Goal: Information Seeking & Learning: Learn about a topic

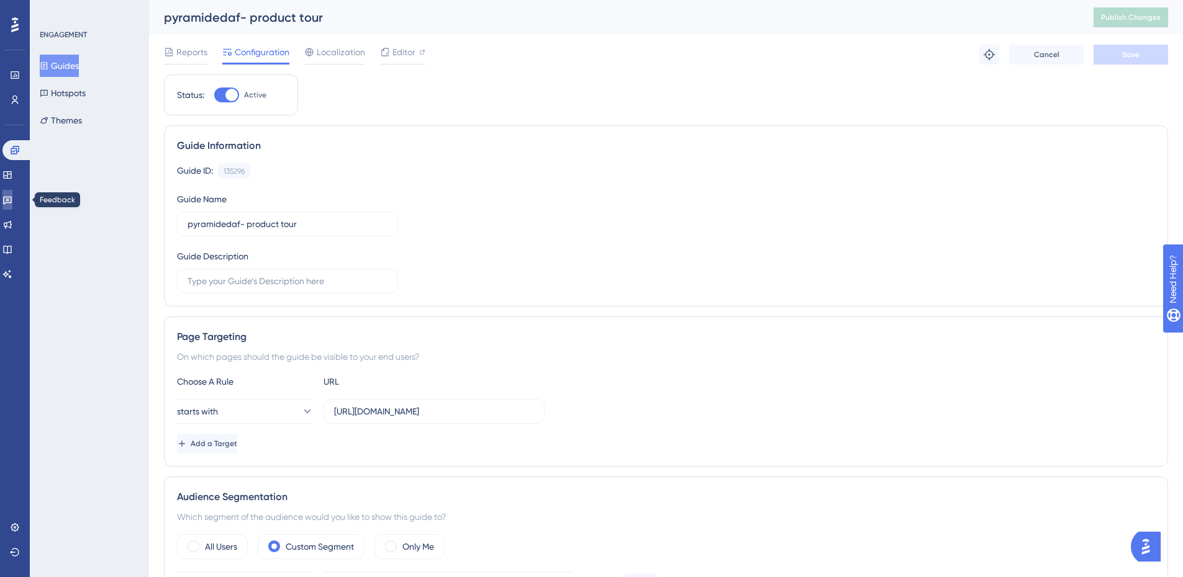
click at [12, 205] on link at bounding box center [7, 200] width 10 height 20
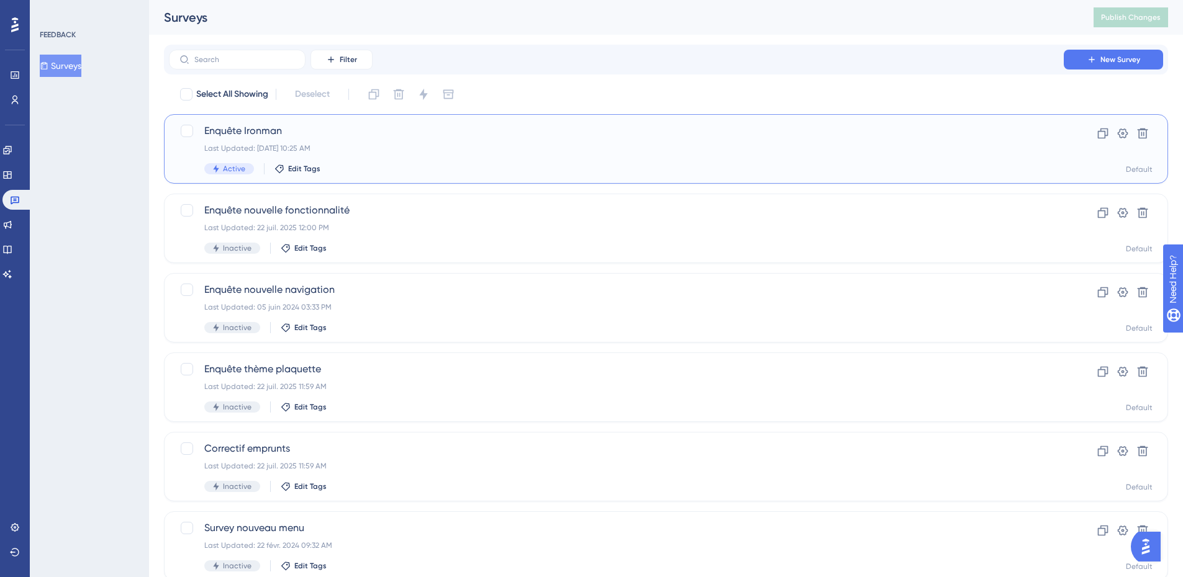
click at [358, 137] on span "Enquête Ironman" at bounding box center [616, 131] width 824 height 15
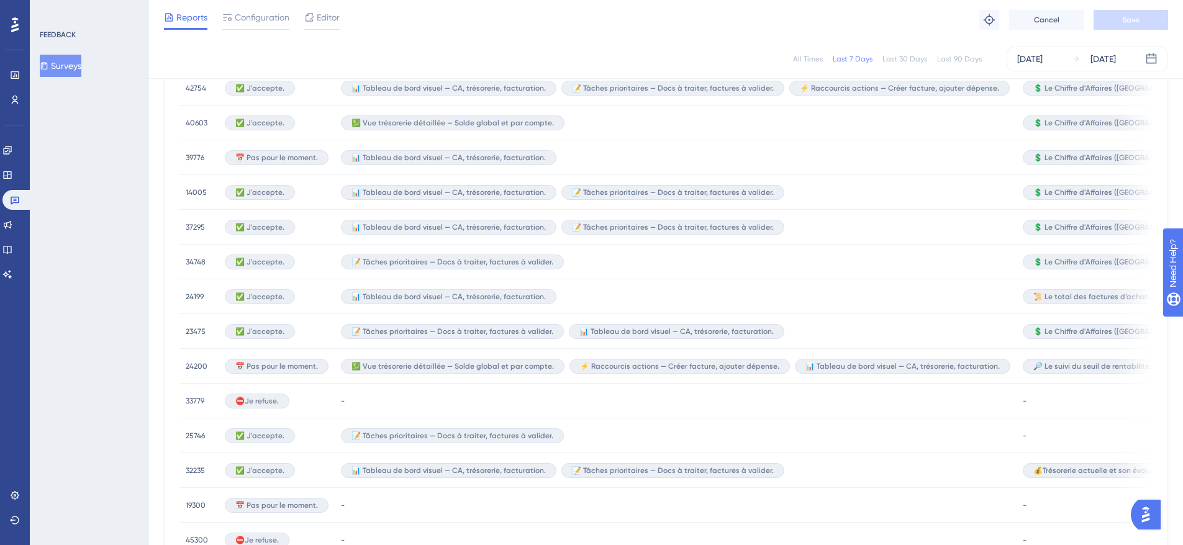
scroll to position [24, 0]
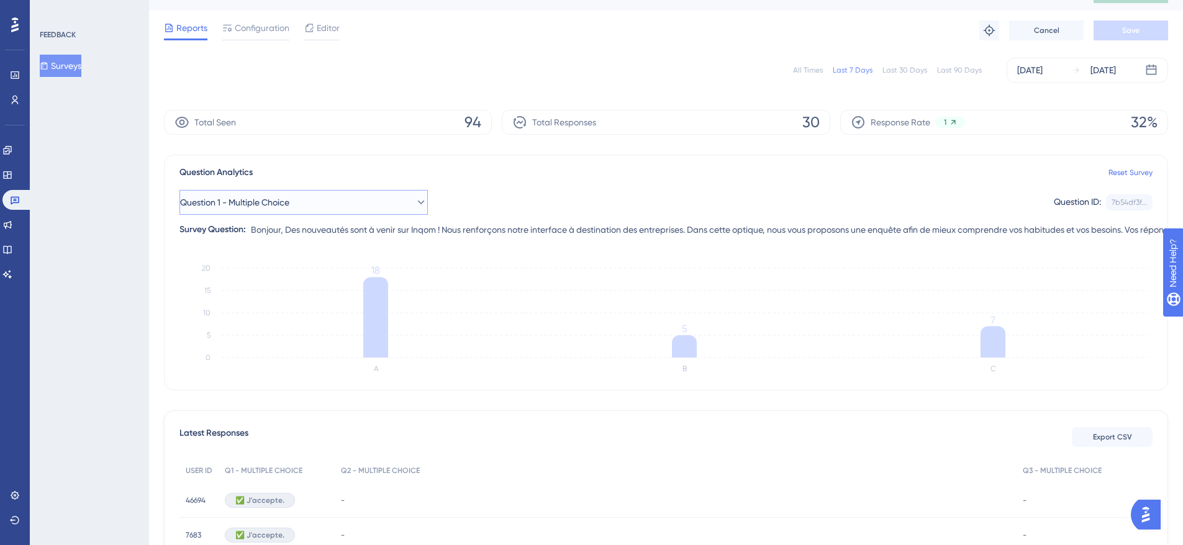
click at [273, 203] on span "Question 1 - Multiple Choice" at bounding box center [234, 202] width 109 height 15
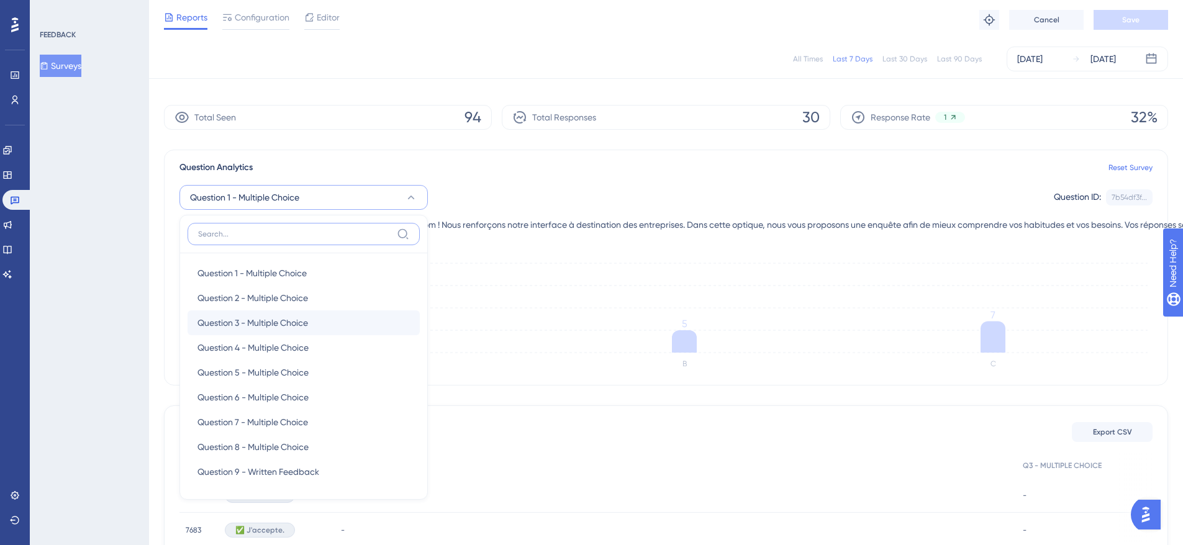
scroll to position [114, 0]
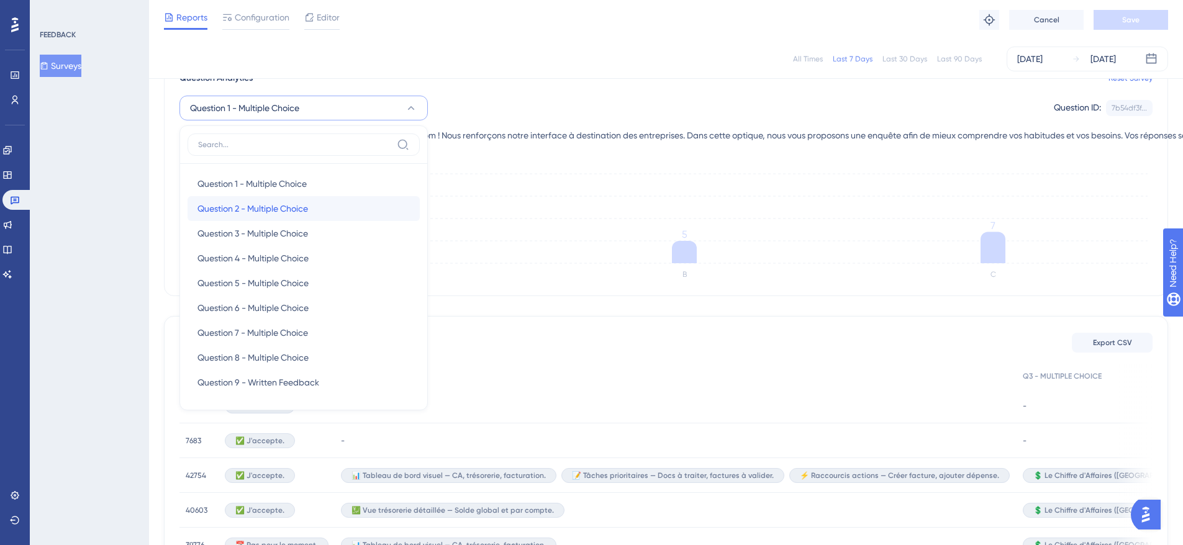
click at [256, 206] on span "Question 2 - Multiple Choice" at bounding box center [252, 208] width 111 height 15
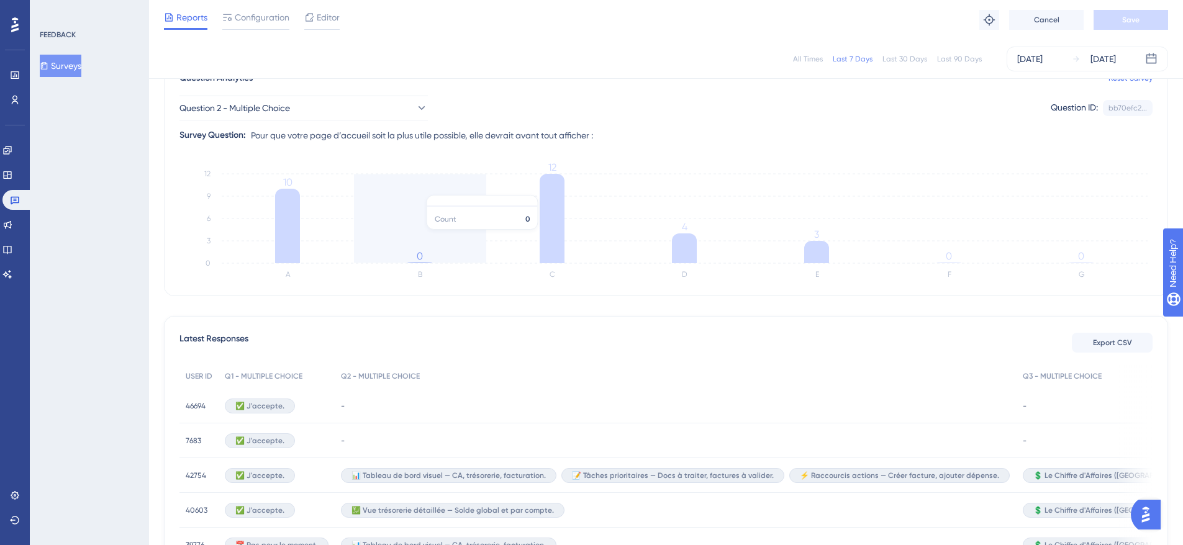
click at [423, 236] on icon "A B C D E F G 0 3 6 9 12 10 0 12 4 3 0 0" at bounding box center [665, 225] width 973 height 124
click at [417, 260] on tspan "0" at bounding box center [420, 256] width 6 height 12
click at [332, 20] on span "Editor" at bounding box center [328, 17] width 23 height 15
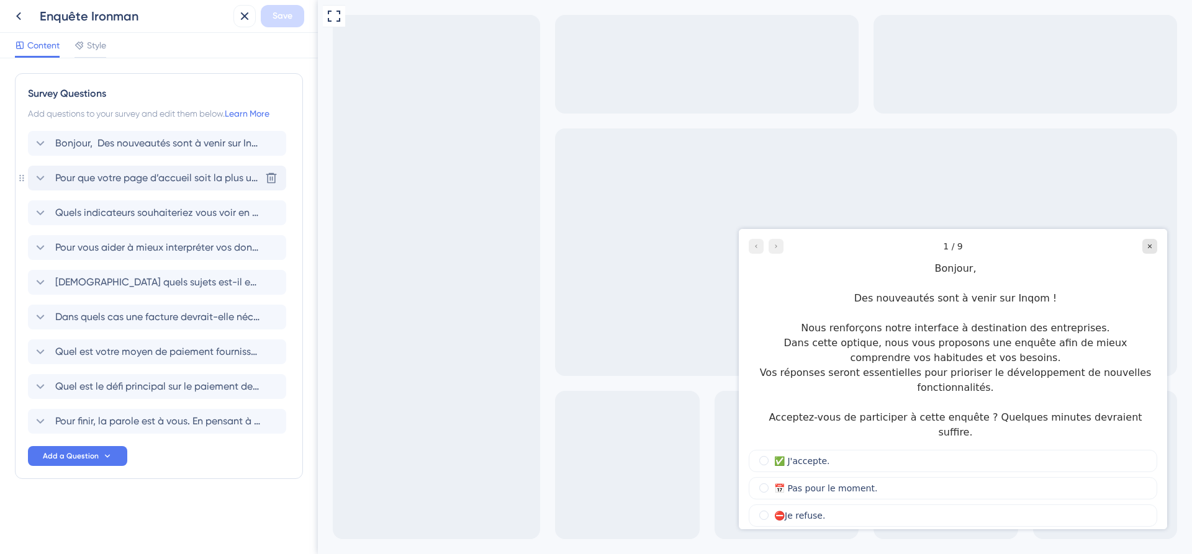
click at [86, 180] on span "Pour que votre page d’accueil soit la plus utile possible, elle devrait avant t…" at bounding box center [157, 178] width 205 height 15
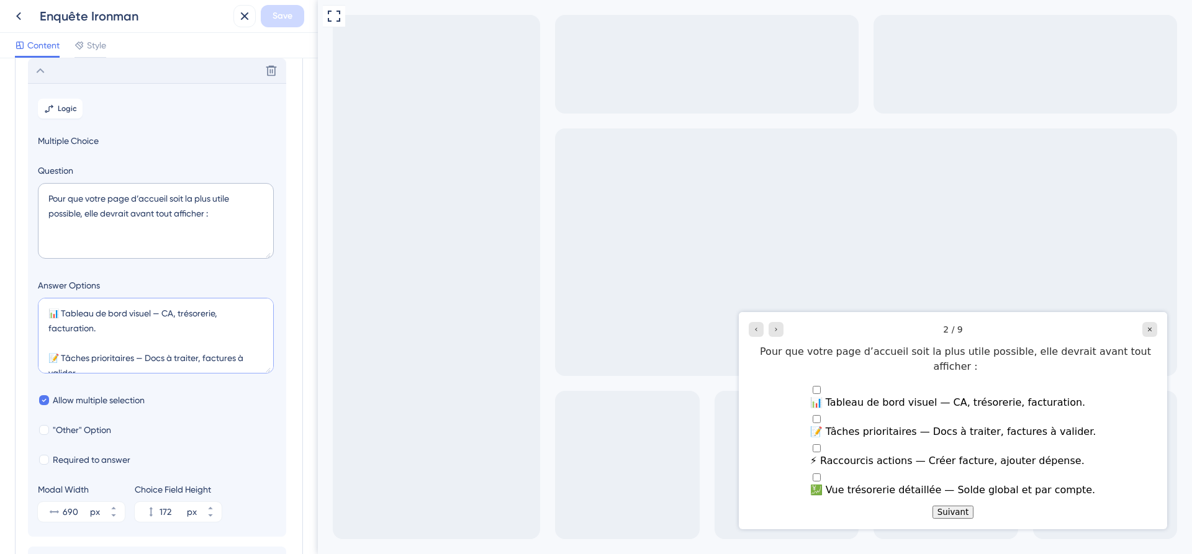
click at [112, 356] on textarea "📊 Tableau de bord visuel — CA, trésorerie, facturation. 📝 Tâches prioritaires —…" at bounding box center [156, 336] width 236 height 76
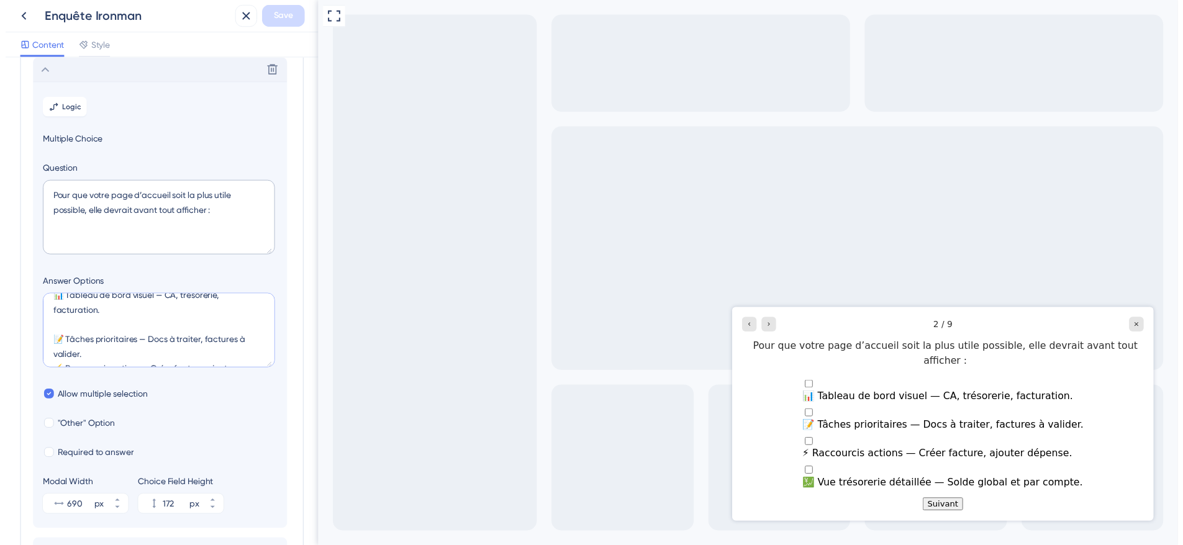
scroll to position [24, 0]
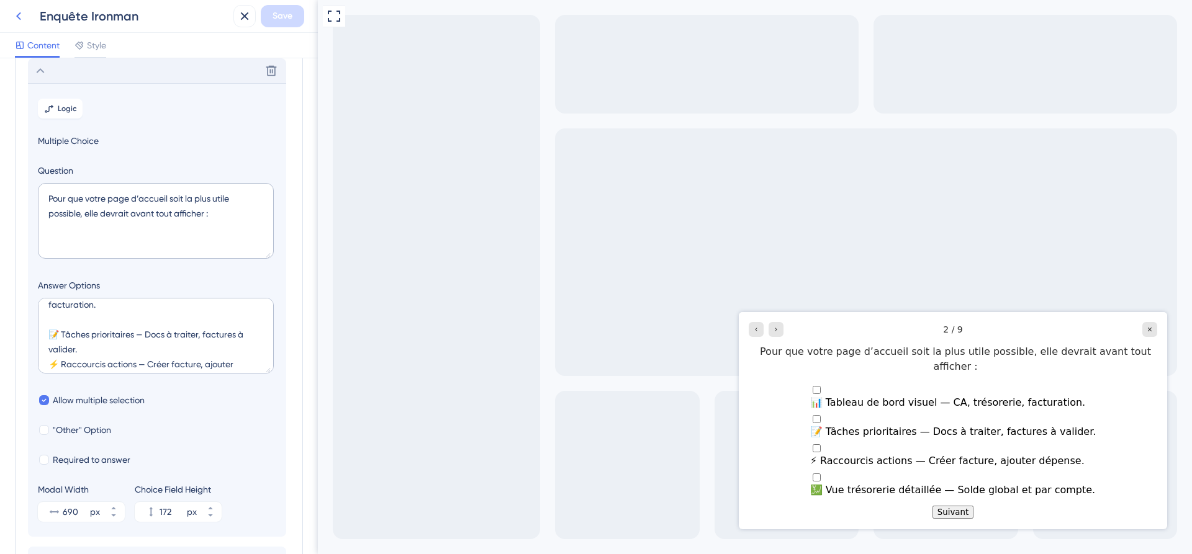
click at [14, 14] on icon at bounding box center [18, 16] width 15 height 15
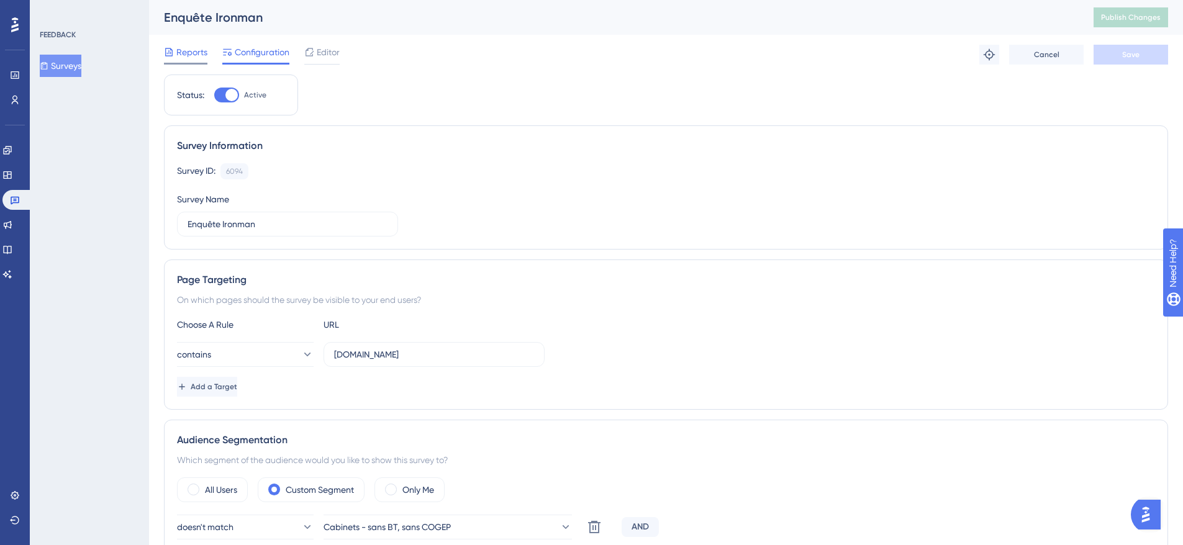
click at [191, 54] on span "Reports" at bounding box center [191, 52] width 31 height 15
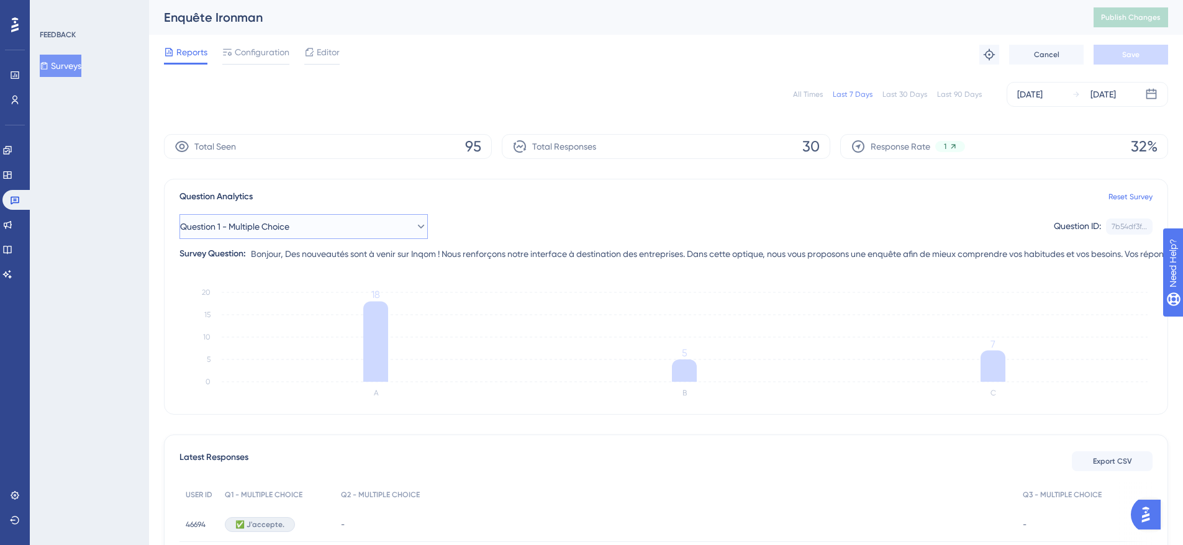
click at [262, 228] on span "Question 1 - Multiple Choice" at bounding box center [234, 226] width 109 height 15
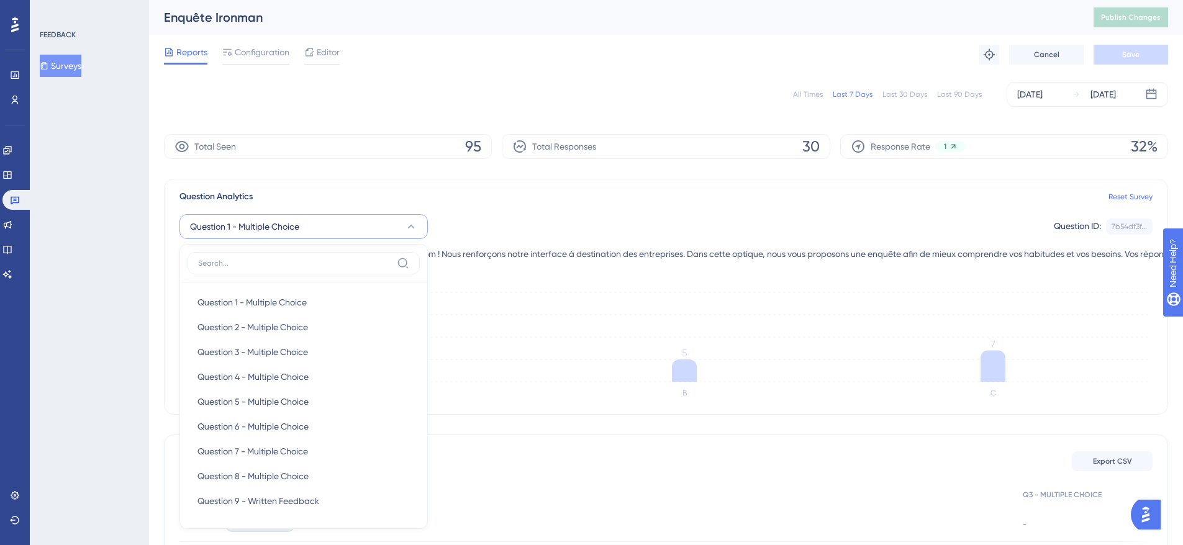
scroll to position [112, 0]
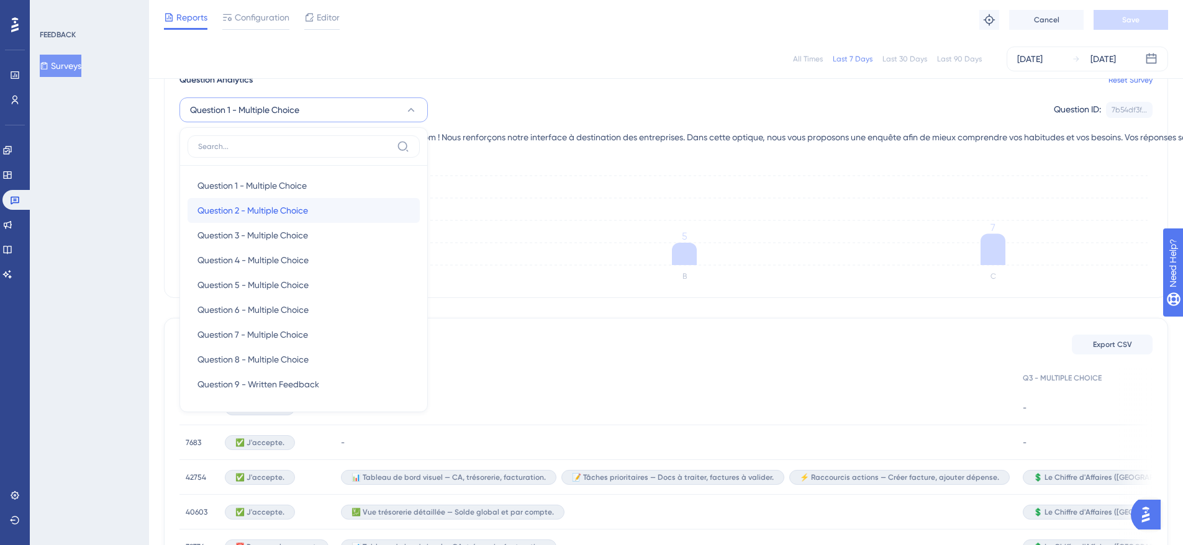
click at [263, 206] on span "Question 2 - Multiple Choice" at bounding box center [252, 210] width 111 height 15
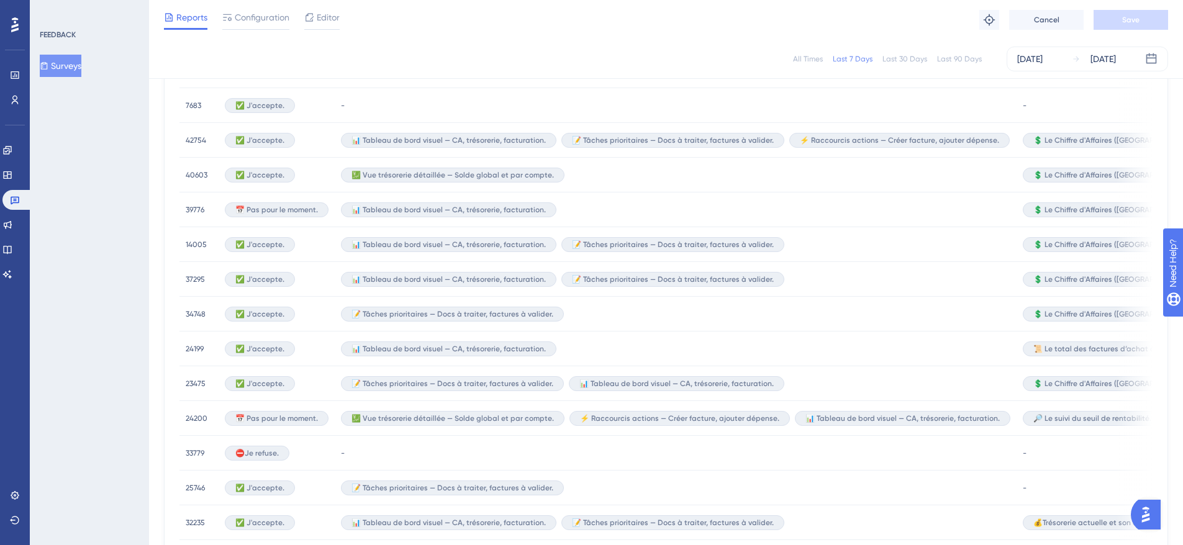
scroll to position [459, 0]
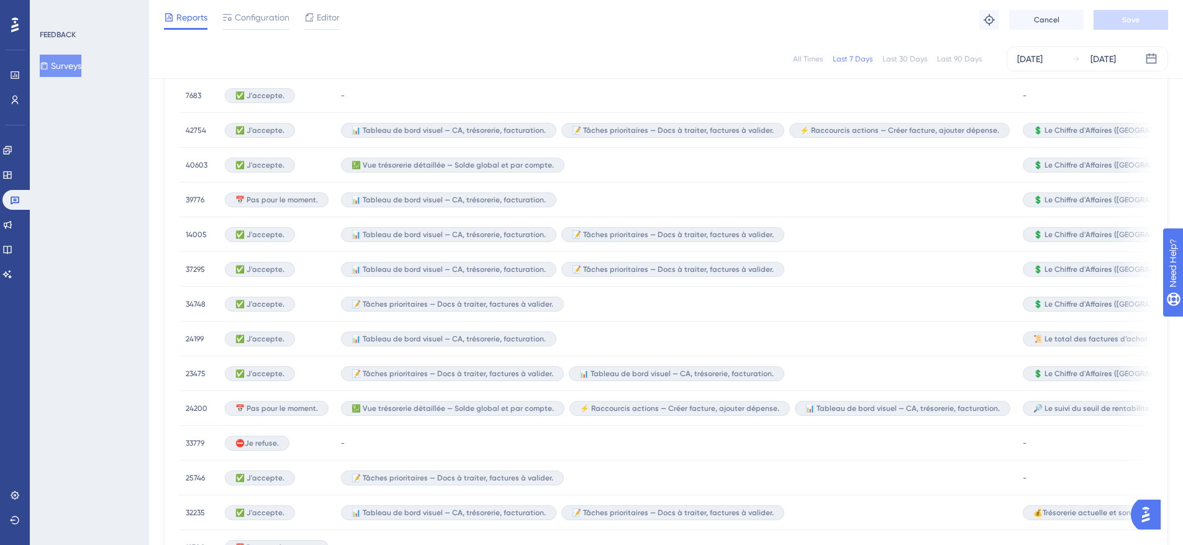
click at [603, 233] on span "📝 Tâches prioritaires — Docs à traiter, factures à valider." at bounding box center [673, 235] width 202 height 10
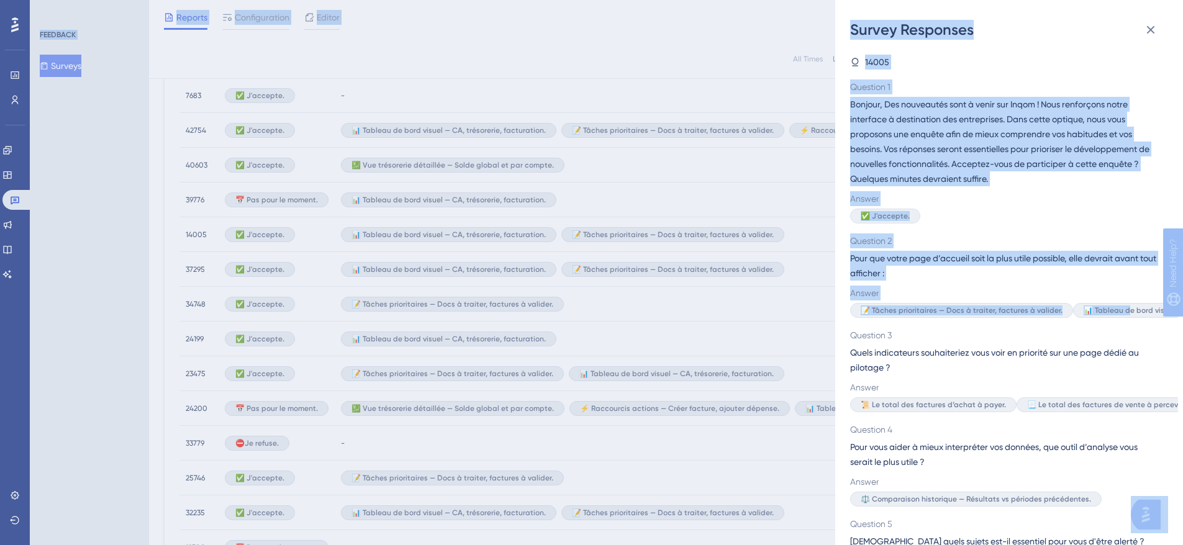
drag, startPoint x: 1126, startPoint y: 314, endPoint x: 1185, endPoint y: 322, distance: 59.6
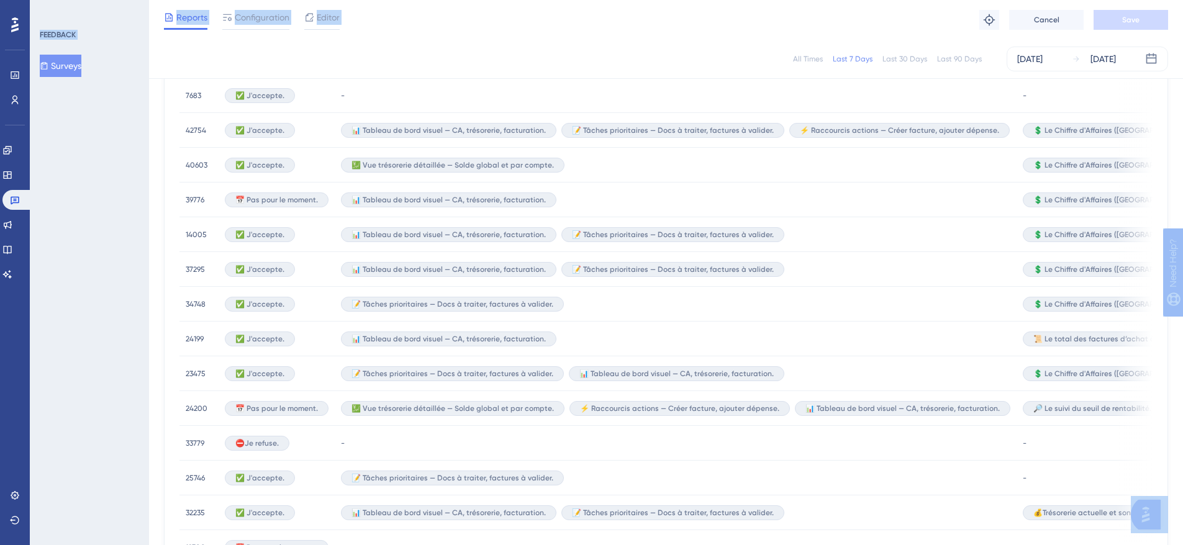
scroll to position [0, 9]
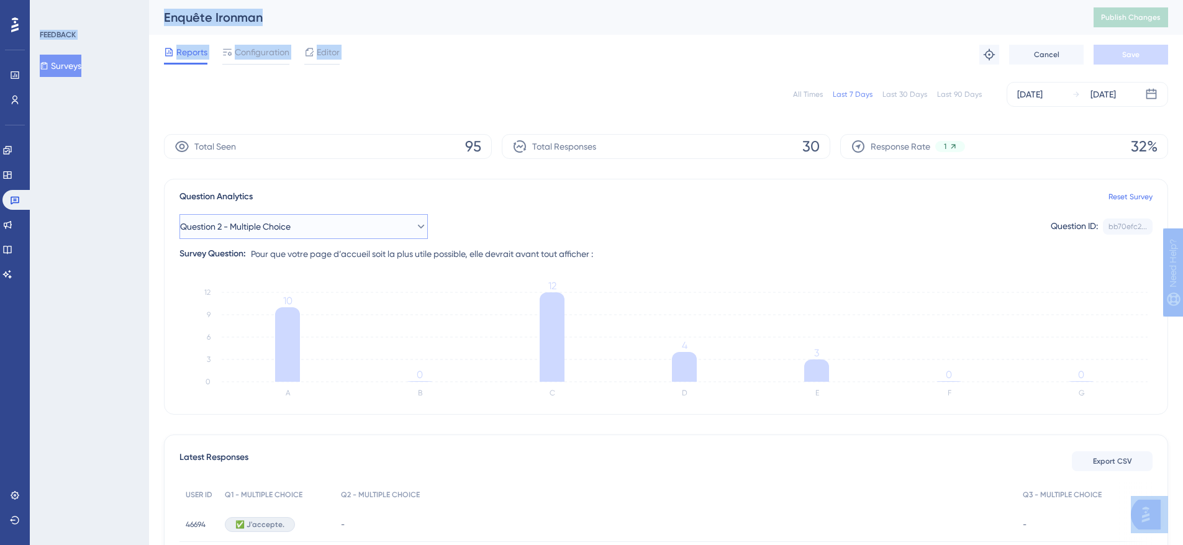
click at [233, 231] on span "Question 2 - Multiple Choice" at bounding box center [235, 226] width 111 height 15
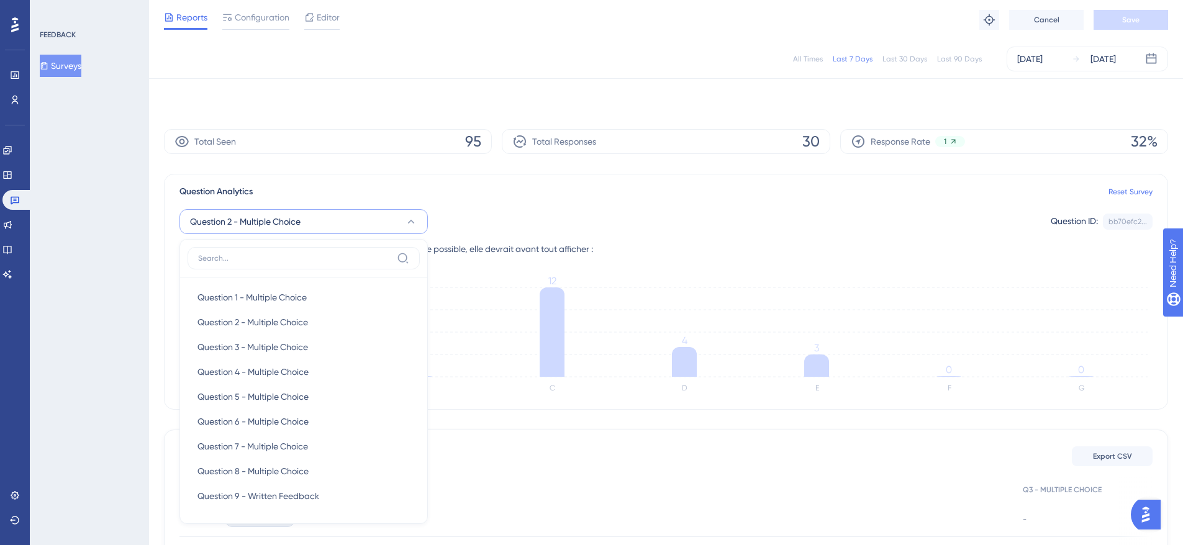
scroll to position [112, 9]
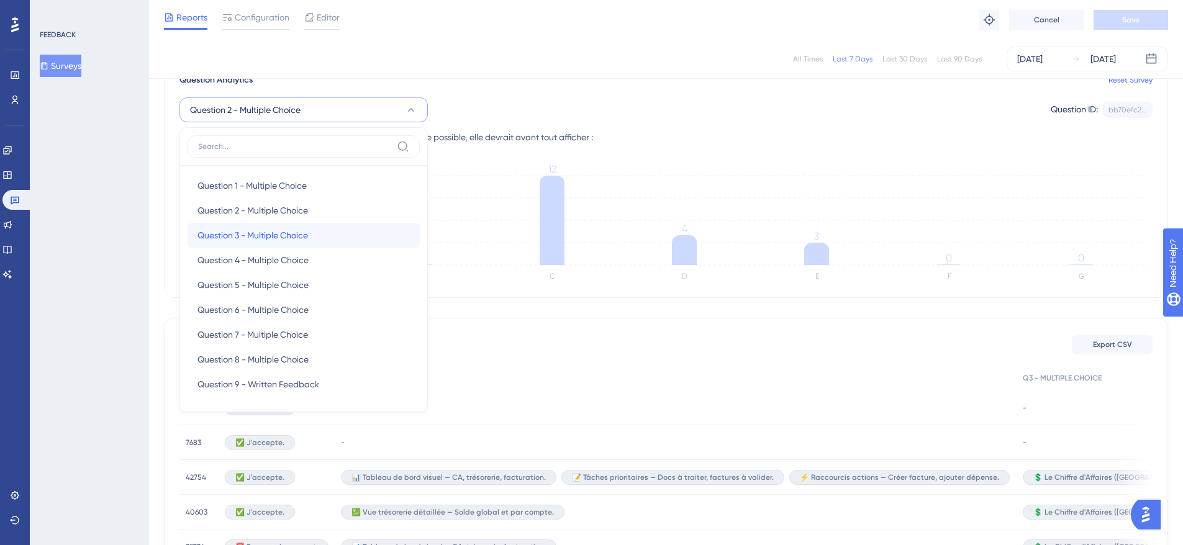
click at [234, 238] on span "Question 3 - Multiple Choice" at bounding box center [252, 235] width 111 height 15
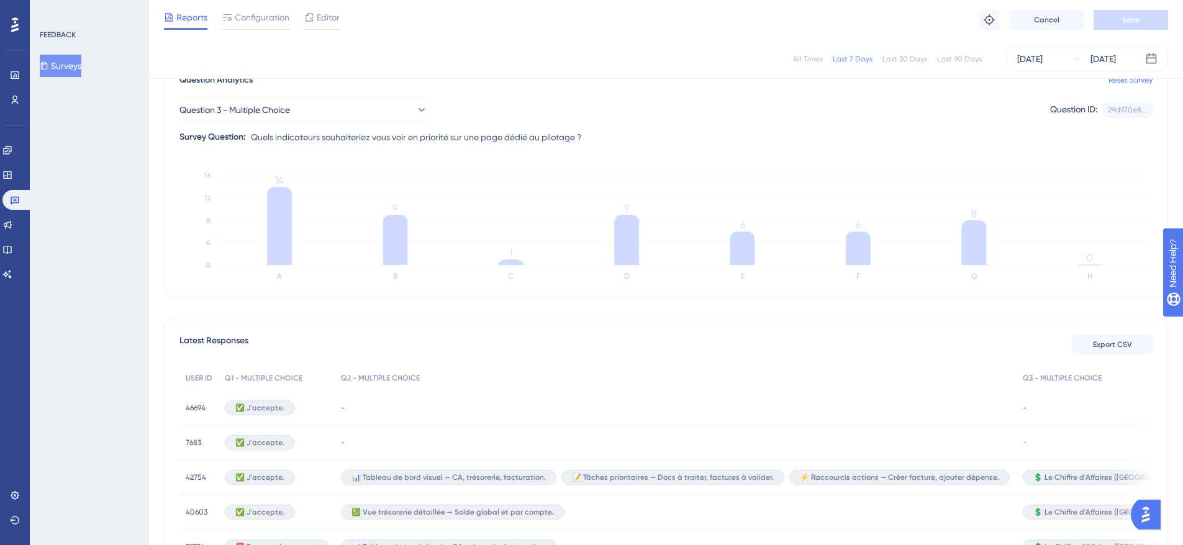
drag, startPoint x: 1182, startPoint y: 108, endPoint x: 1182, endPoint y: 57, distance: 50.9
click at [1109, 141] on div "Question 3 - Multiple Choice Question ID: 29d970e8... Copy Survey Question: Que…" at bounding box center [665, 116] width 973 height 57
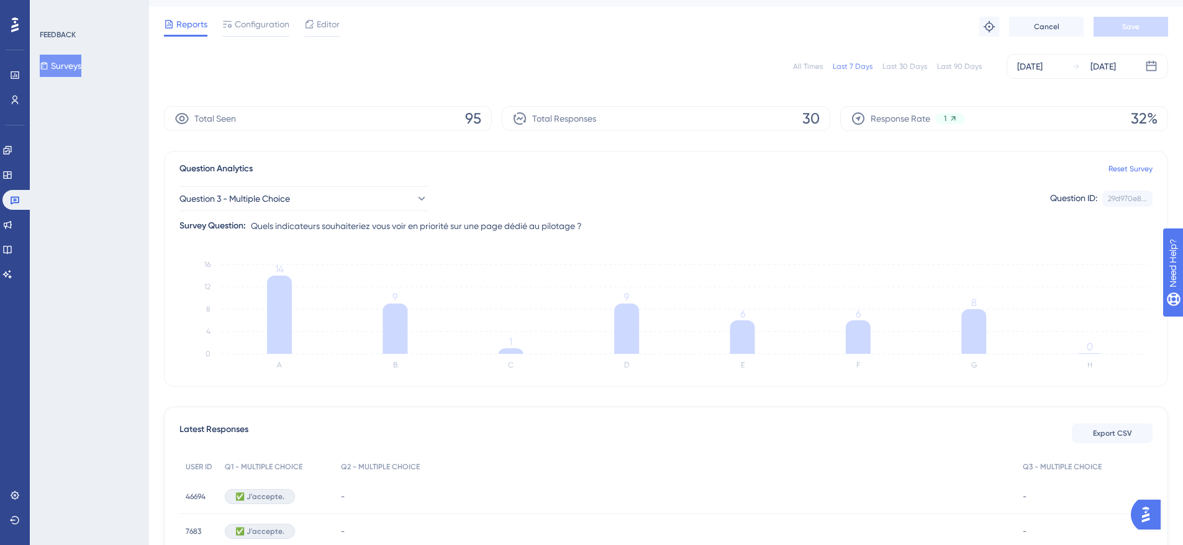
scroll to position [0, 9]
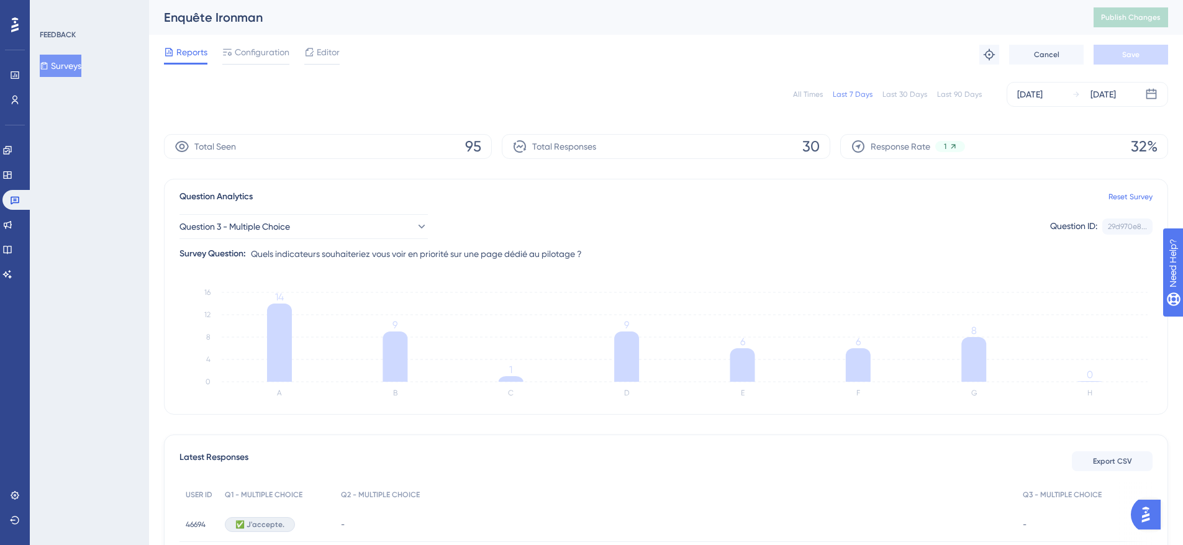
click at [365, 213] on div "Question 3 - Multiple Choice Question ID: 29d970e8... Copy Survey Question: Que…" at bounding box center [665, 232] width 973 height 57
click at [349, 227] on button "Question 3 - Multiple Choice" at bounding box center [303, 226] width 248 height 25
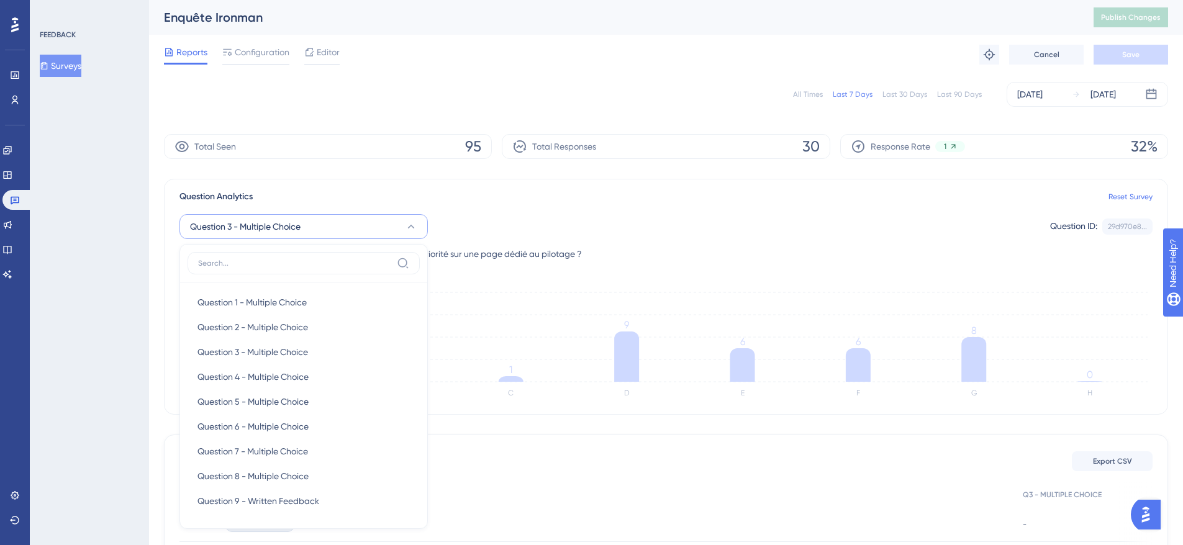
scroll to position [114, 9]
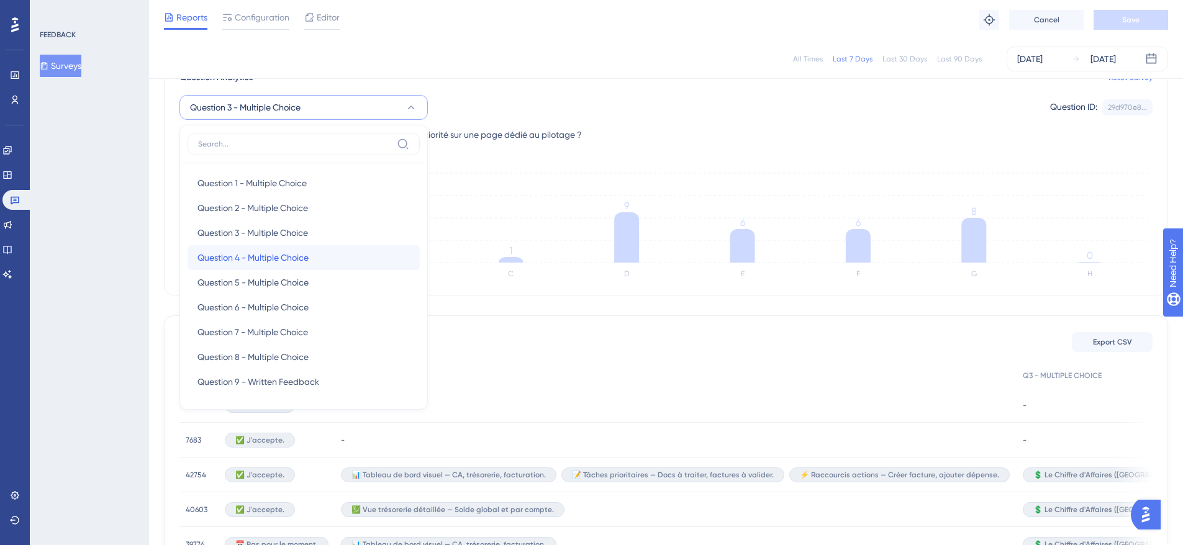
click at [345, 264] on div "Question 4 - Multiple Choice Question 4 - Multiple Choice" at bounding box center [303, 257] width 212 height 25
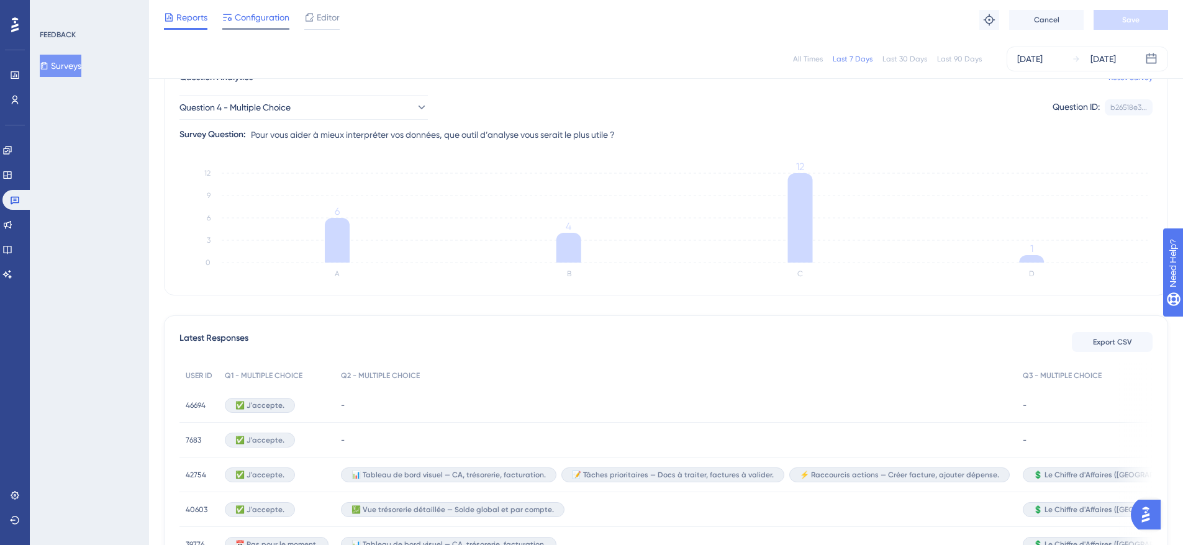
click at [259, 10] on span "Configuration" at bounding box center [262, 17] width 55 height 15
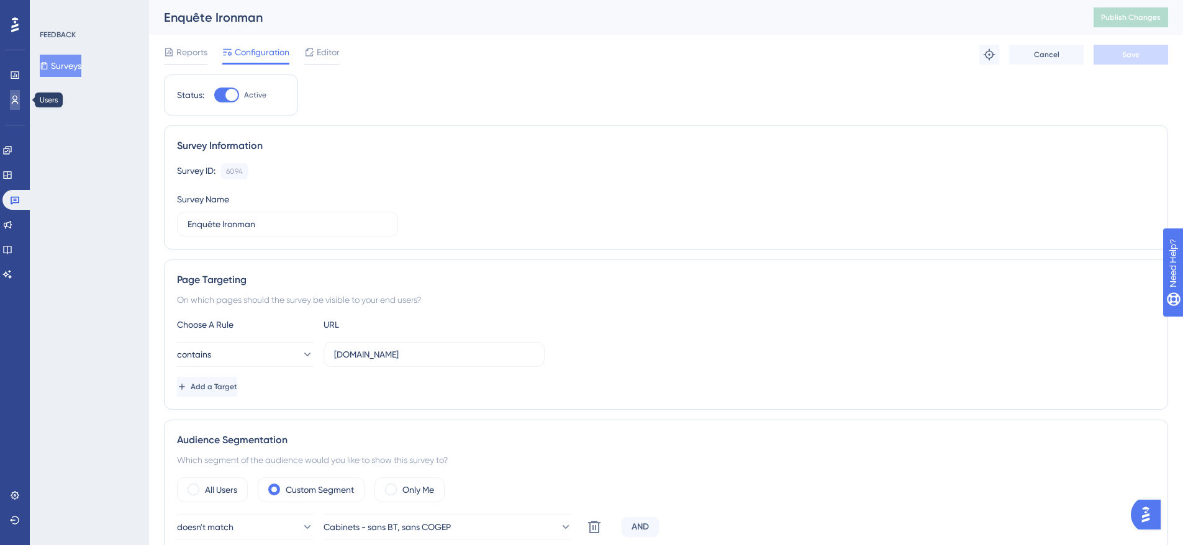
click at [18, 103] on icon at bounding box center [15, 100] width 7 height 9
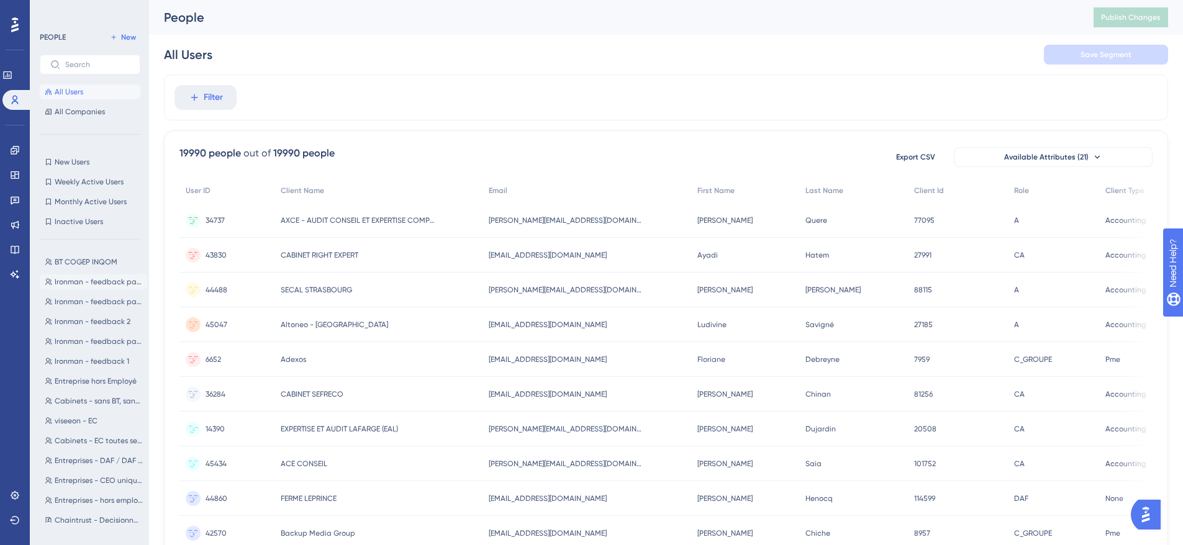
click at [91, 276] on button "Ironman - feedback part 4 Ironman - feedback part 4" at bounding box center [94, 281] width 108 height 15
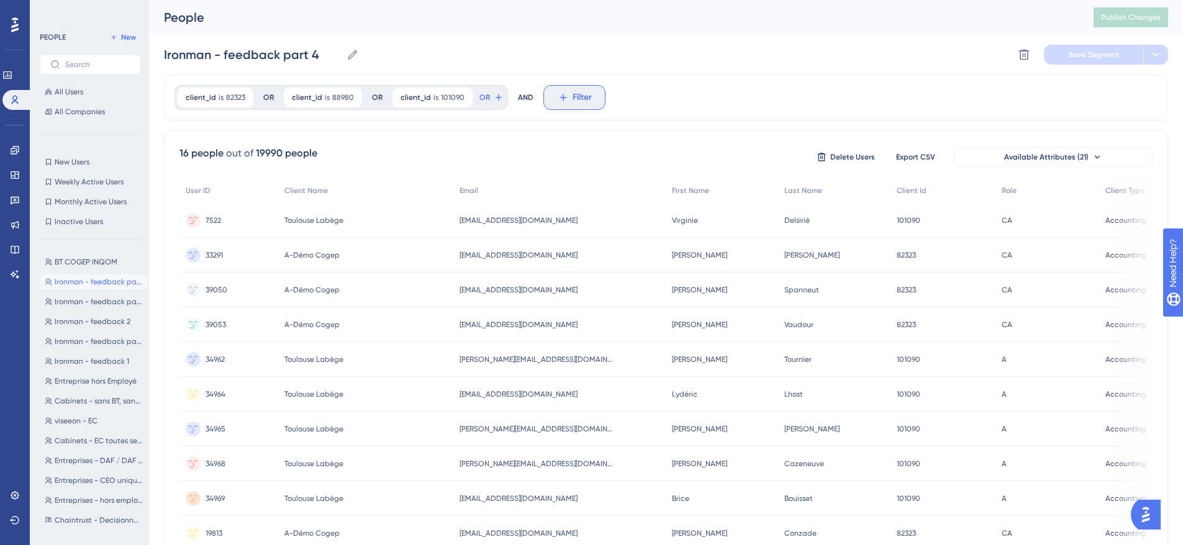
click at [561, 89] on button "Filter" at bounding box center [574, 97] width 62 height 25
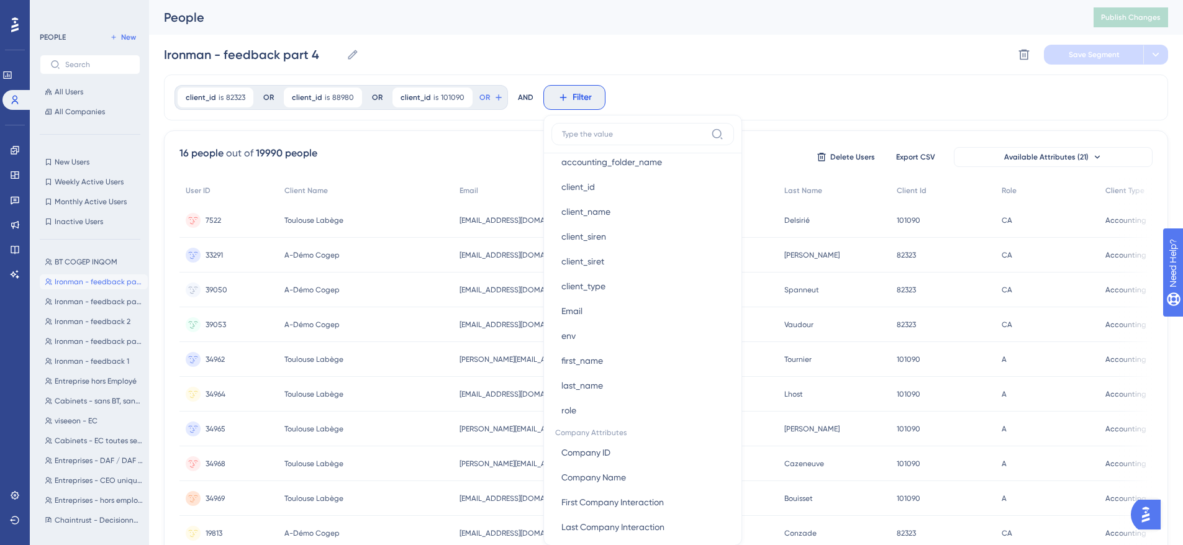
click at [414, 124] on div "client_id is 82323 82323 Remove OR client_id is 88980 88980 Remove OR client_id…" at bounding box center [666, 432] width 1004 height 715
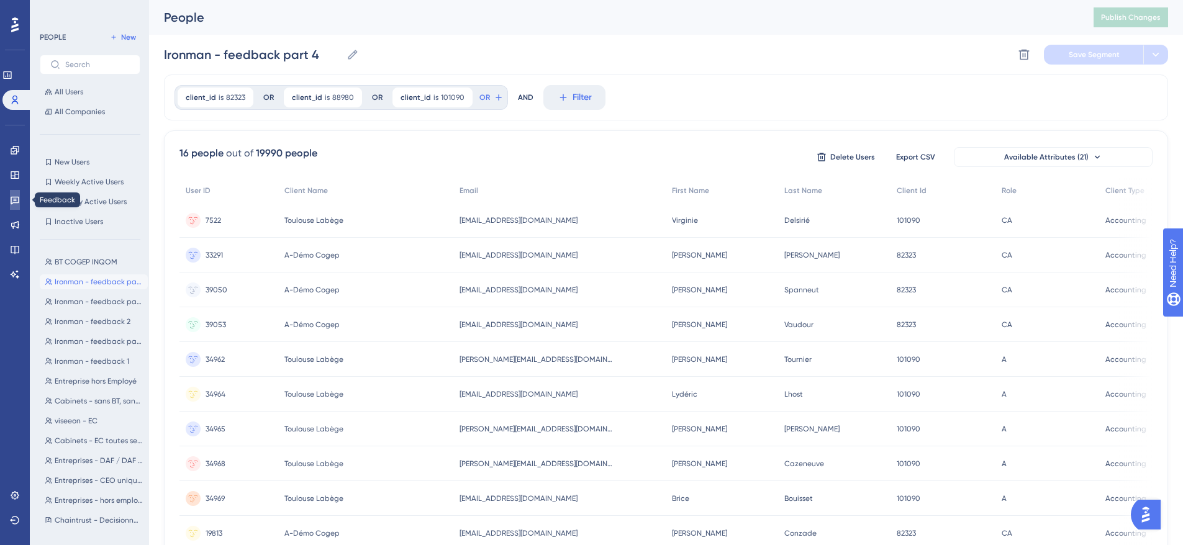
click at [13, 196] on icon at bounding box center [15, 200] width 10 height 10
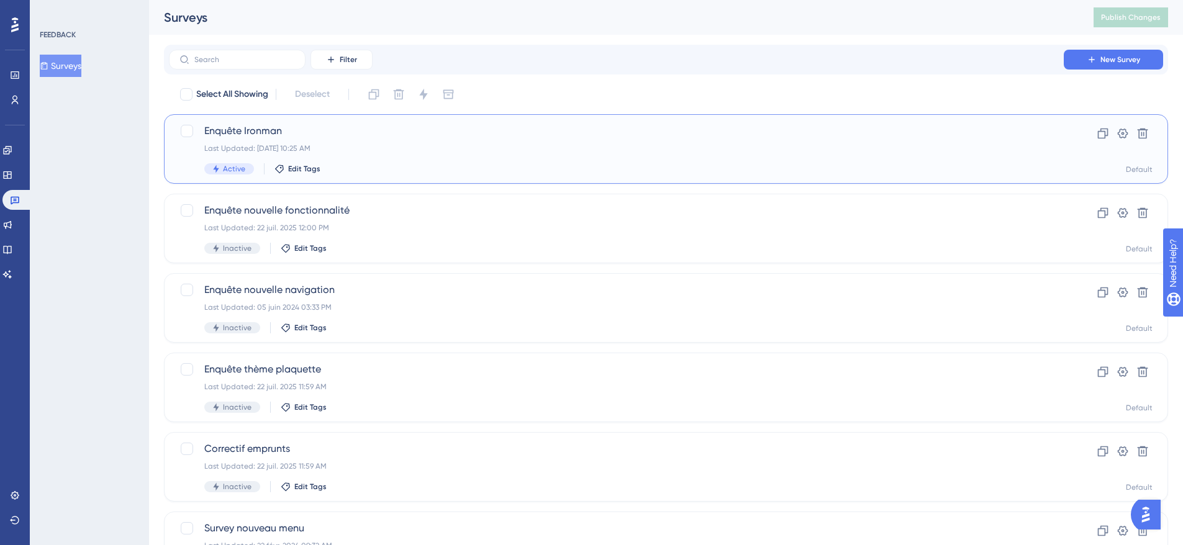
click at [368, 142] on div "Enquête Ironman Last Updated: [DATE] 10:25 AM Active Edit Tags" at bounding box center [616, 149] width 824 height 51
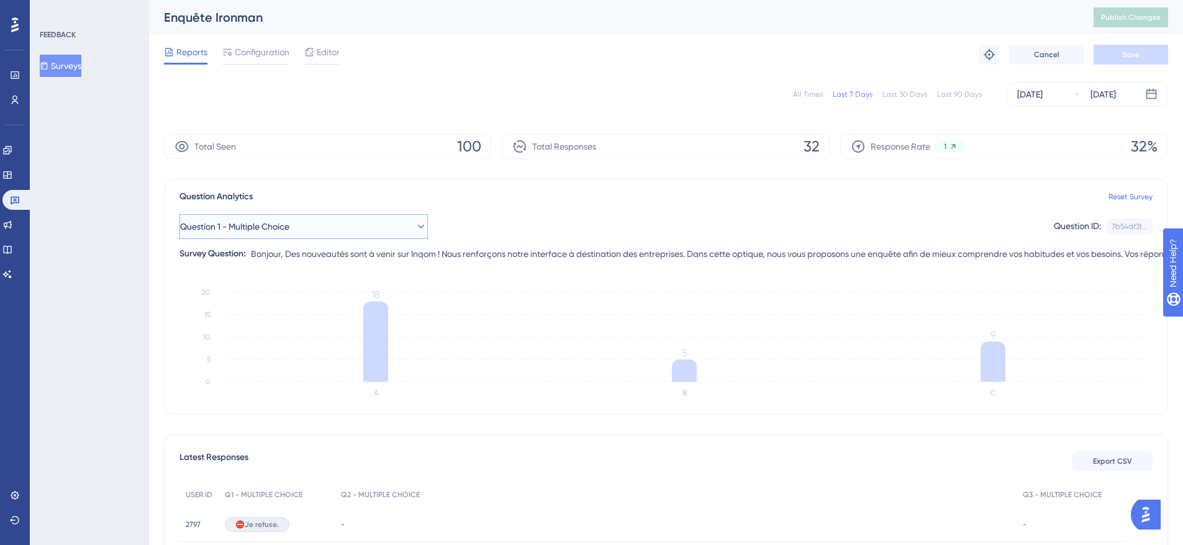
click at [260, 228] on span "Question 1 - Multiple Choice" at bounding box center [234, 226] width 109 height 15
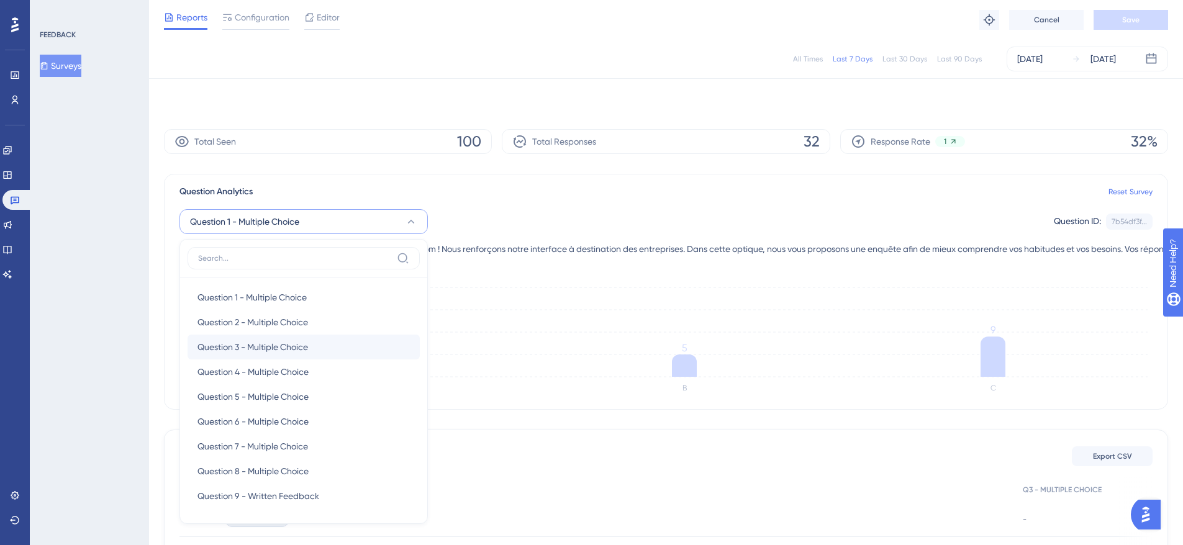
scroll to position [112, 0]
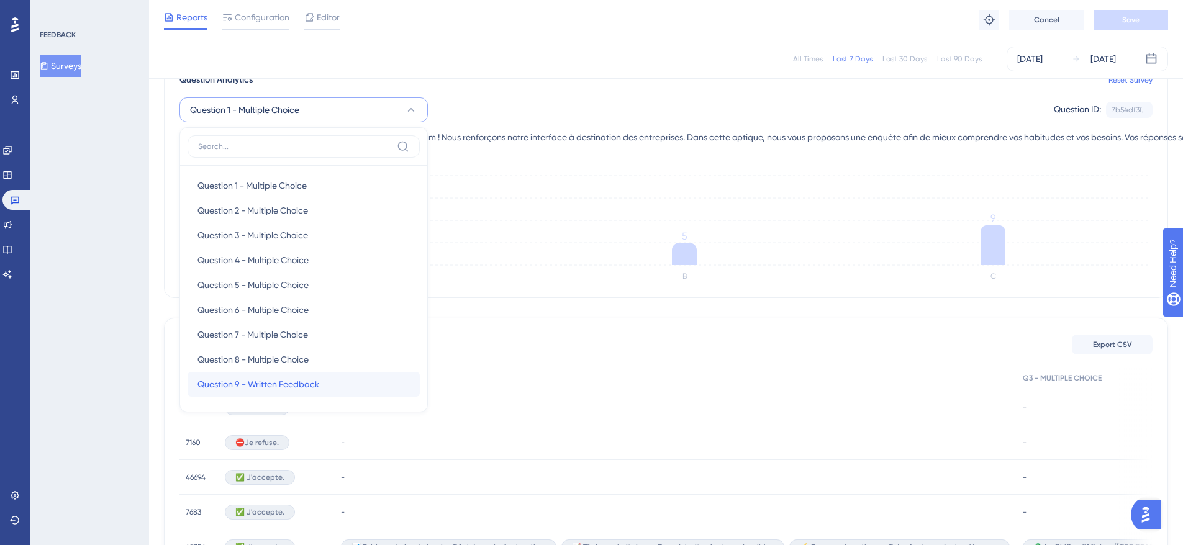
click at [402, 382] on div "Question 9 - Written Feedback Question 9 - Written Feedback" at bounding box center [303, 384] width 212 height 25
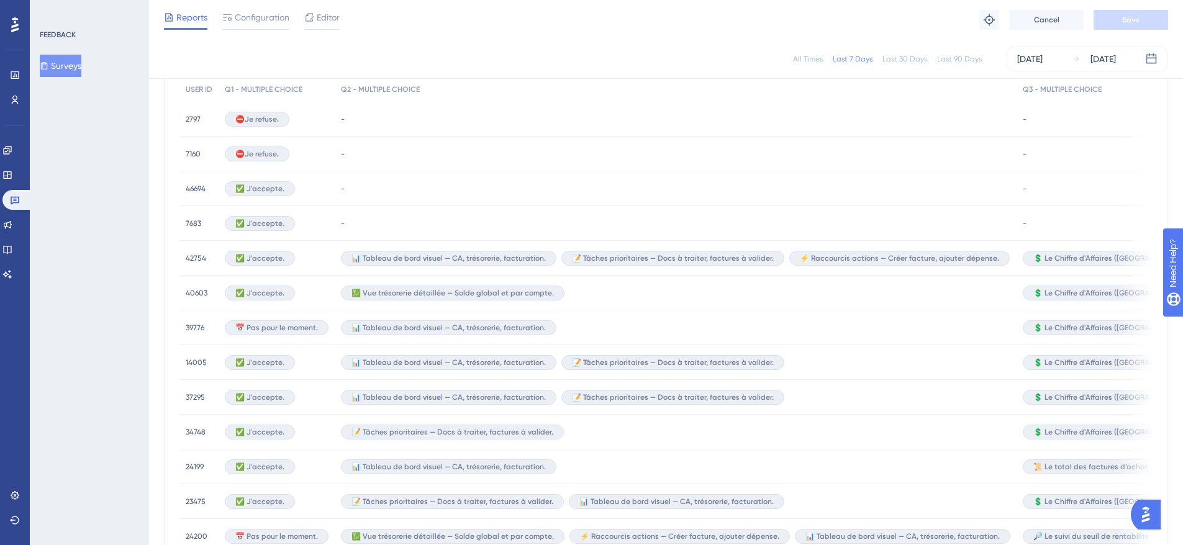
scroll to position [386, 0]
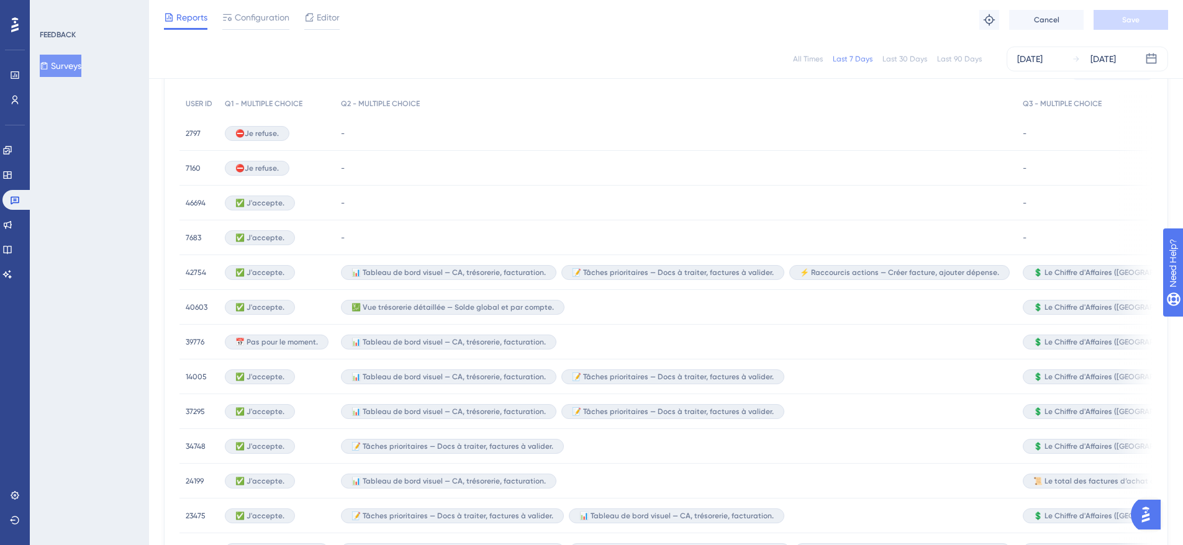
click at [202, 374] on span "14005" at bounding box center [196, 377] width 21 height 10
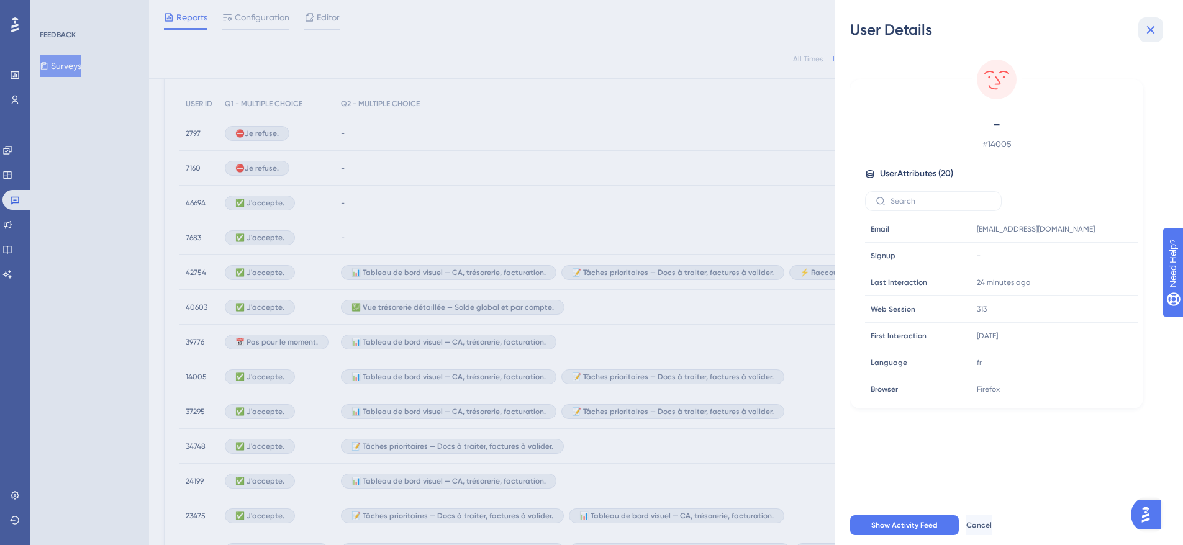
click at [1153, 30] on icon at bounding box center [1150, 29] width 15 height 15
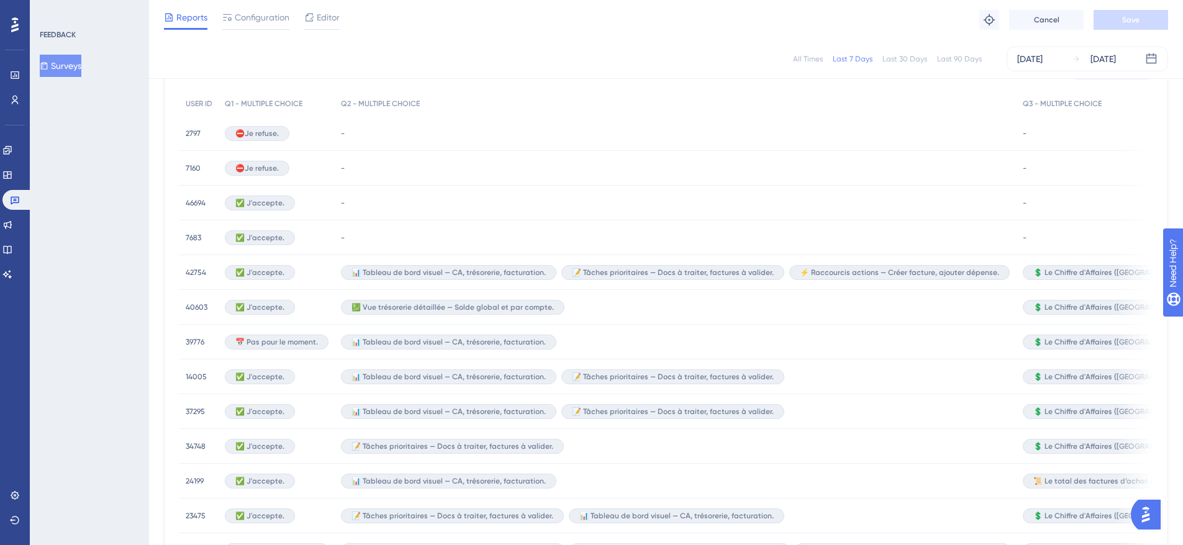
click at [204, 134] on div "2797 2797" at bounding box center [198, 133] width 39 height 35
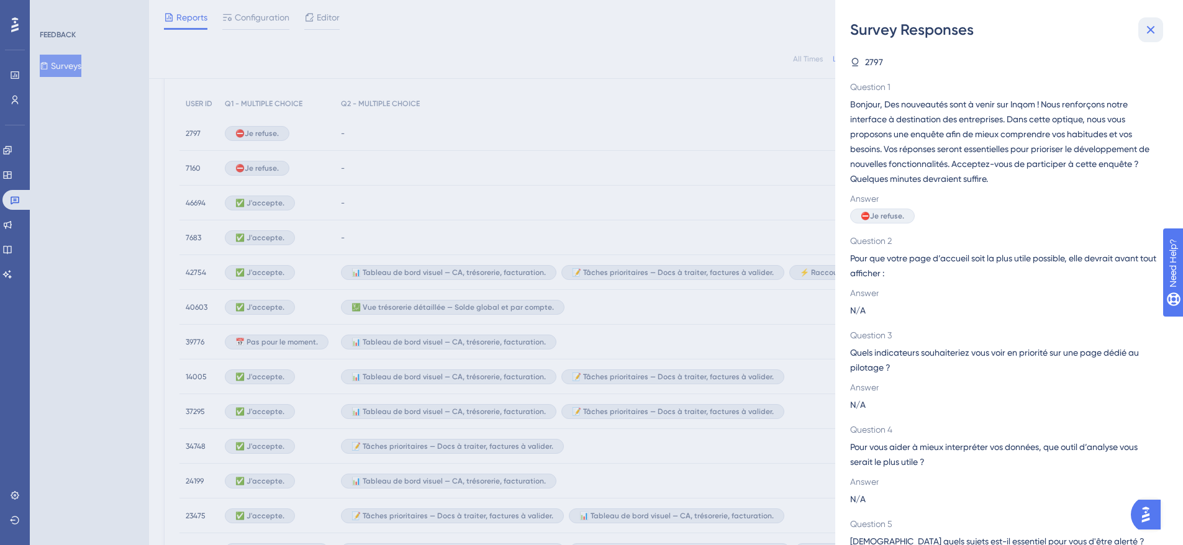
click at [1149, 22] on icon at bounding box center [1150, 29] width 15 height 15
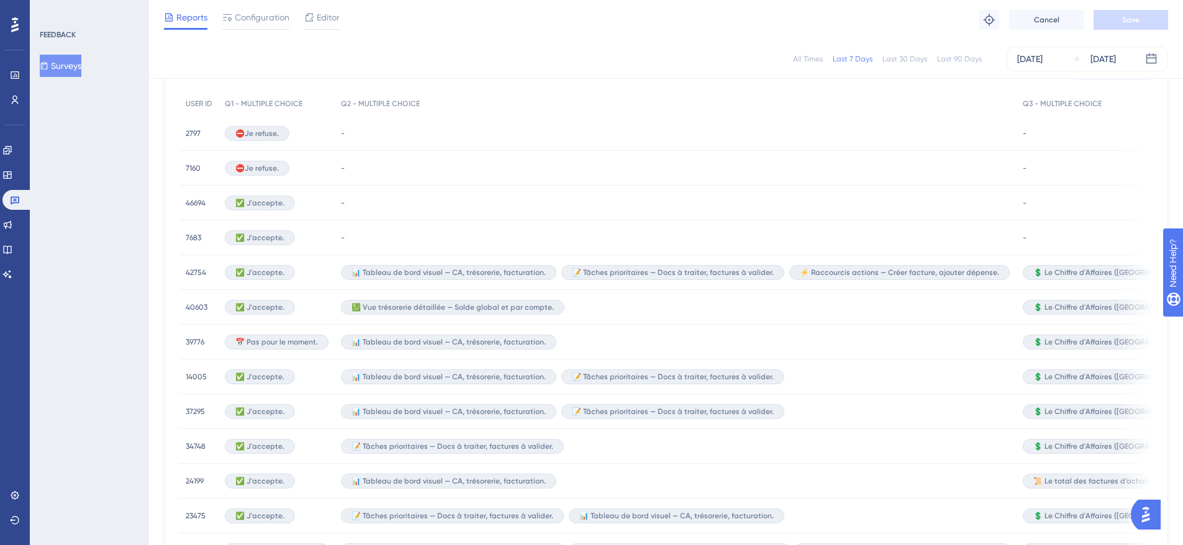
click at [131, 188] on div "FEEDBACK Surveys" at bounding box center [89, 272] width 119 height 545
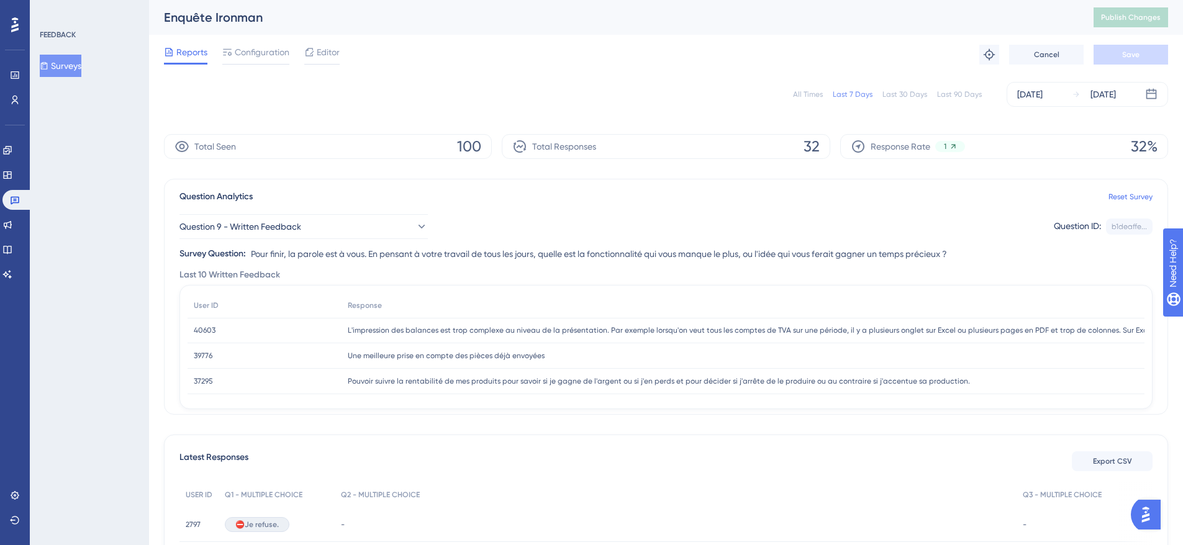
click at [440, 338] on div "L'impression des balances est trop complexe au niveau de la présentation. Par e…" at bounding box center [938, 330] width 1195 height 25
click at [527, 325] on span "L'impression des balances est trop complexe au niveau de la présentation. Par e…" at bounding box center [939, 330] width 1183 height 10
click at [201, 330] on span "40603" at bounding box center [205, 330] width 22 height 10
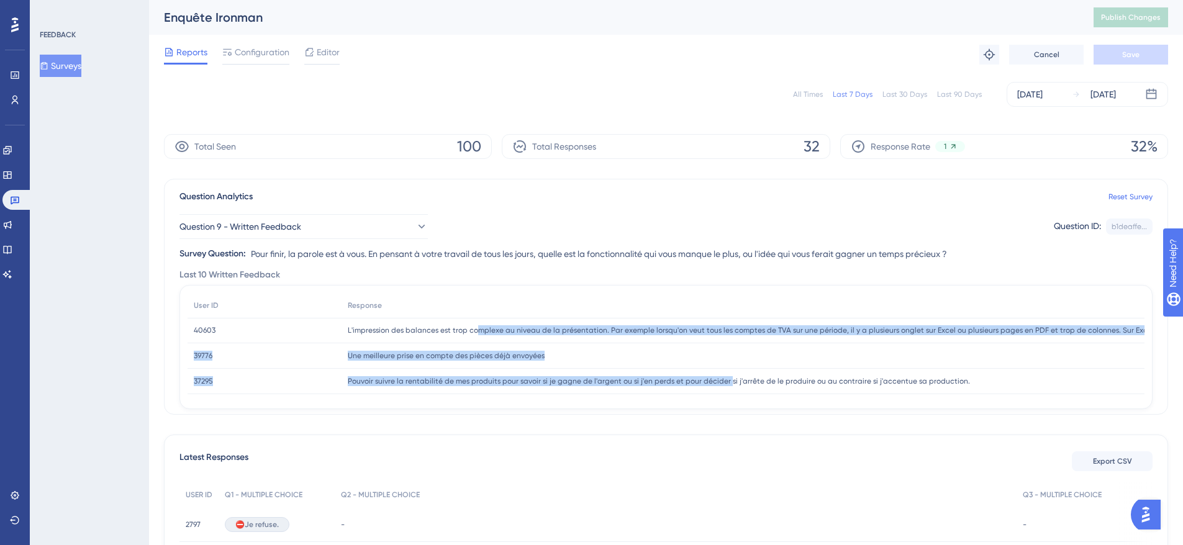
scroll to position [63, 0]
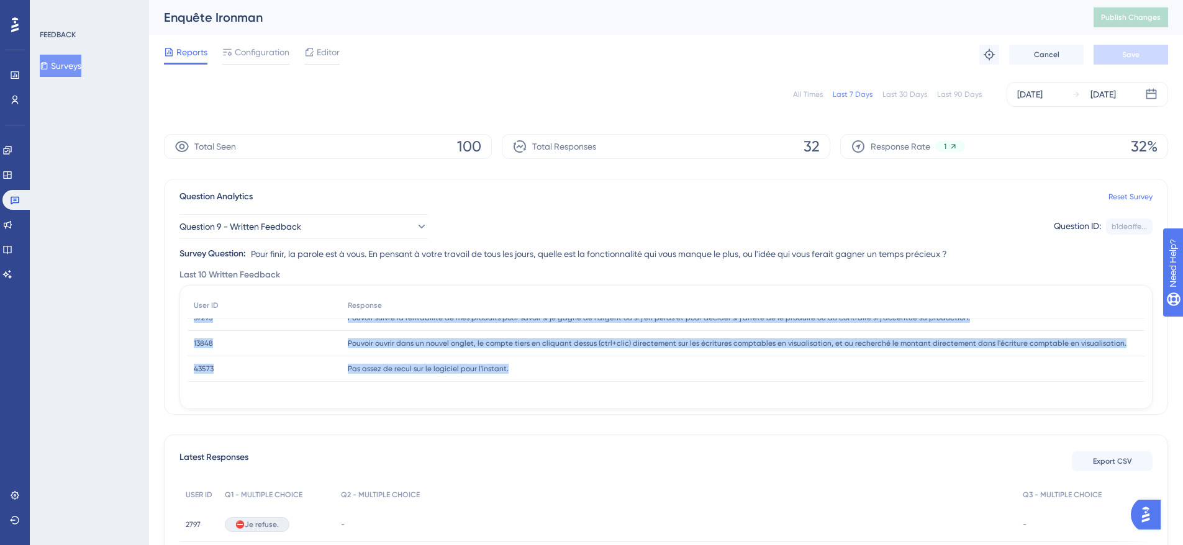
drag, startPoint x: 474, startPoint y: 325, endPoint x: 811, endPoint y: 411, distance: 348.0
click at [811, 411] on div "Question Analytics Reset Survey Question 9 - Written Feedback Question ID: b1de…" at bounding box center [666, 297] width 1004 height 236
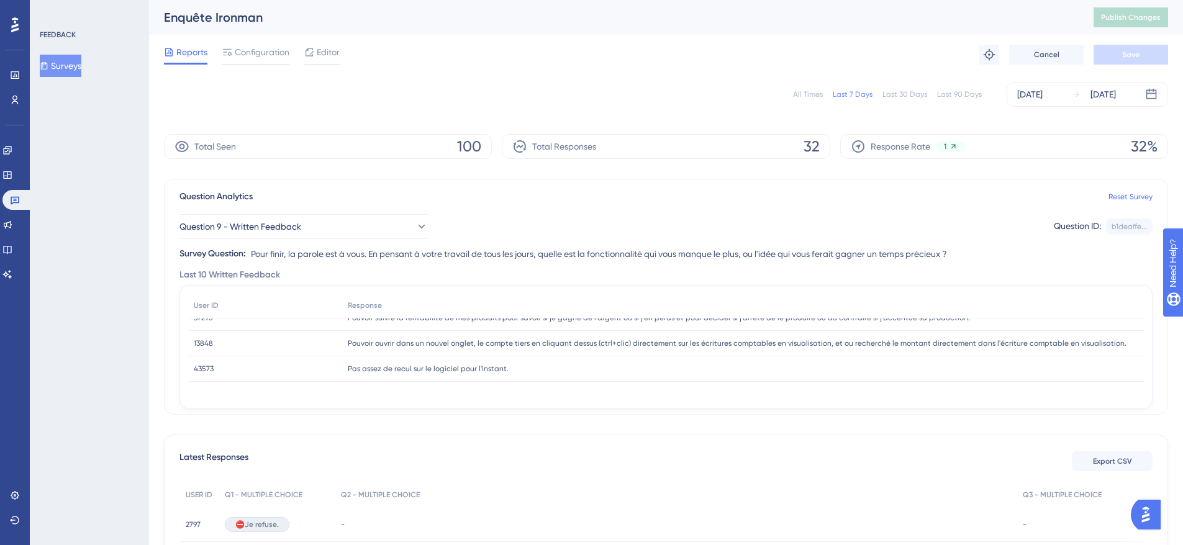
click at [199, 369] on span "43573" at bounding box center [204, 369] width 20 height 10
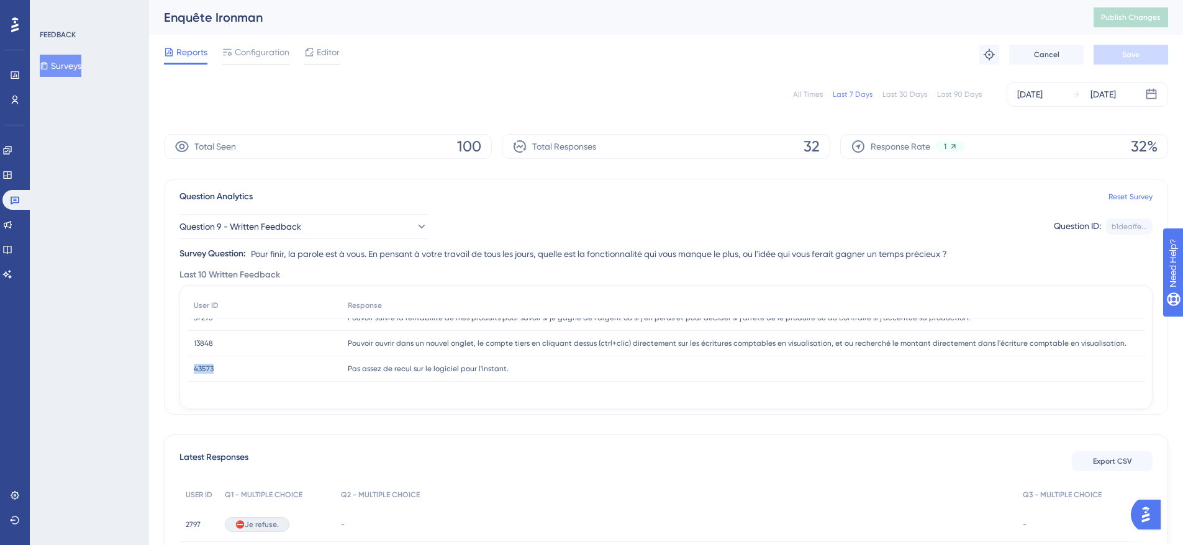
click at [199, 369] on span "43573" at bounding box center [204, 369] width 20 height 10
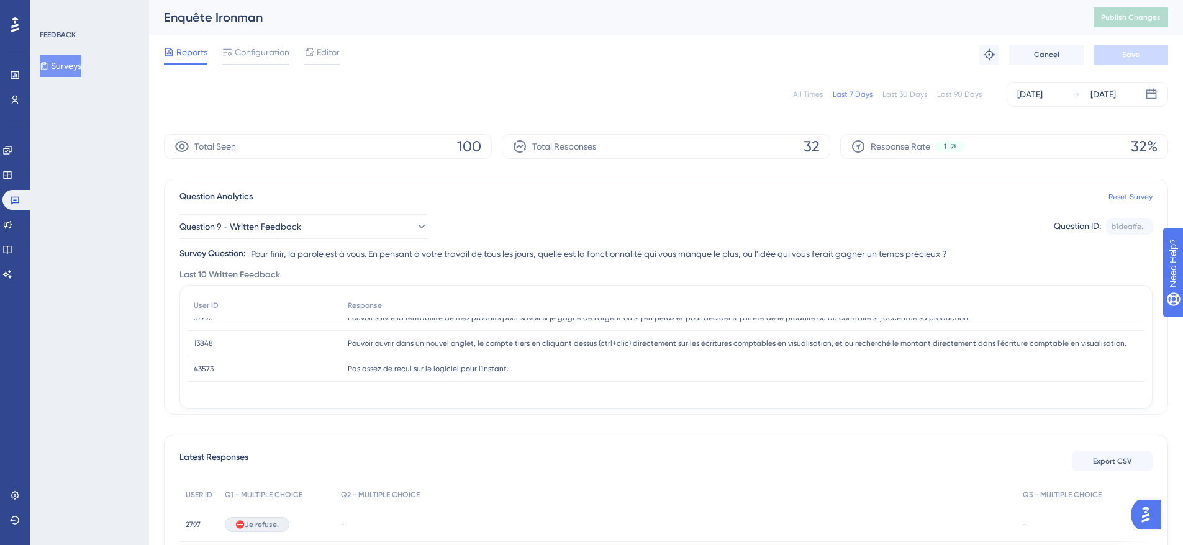
click at [199, 369] on span "43573" at bounding box center [204, 369] width 20 height 10
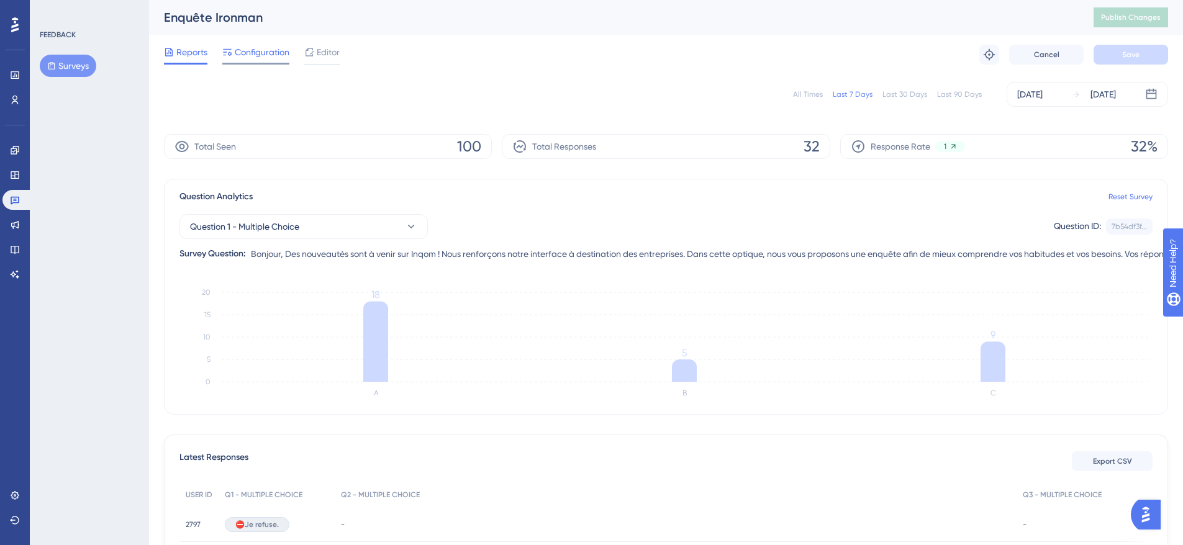
click at [267, 50] on span "Configuration" at bounding box center [262, 52] width 55 height 15
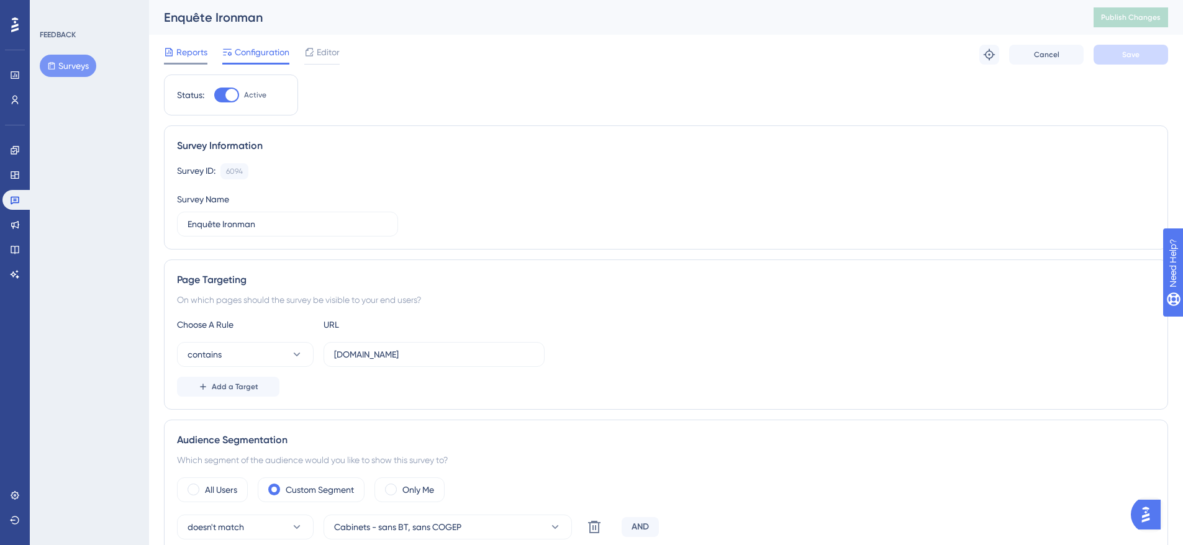
click at [184, 49] on span "Reports" at bounding box center [191, 52] width 31 height 15
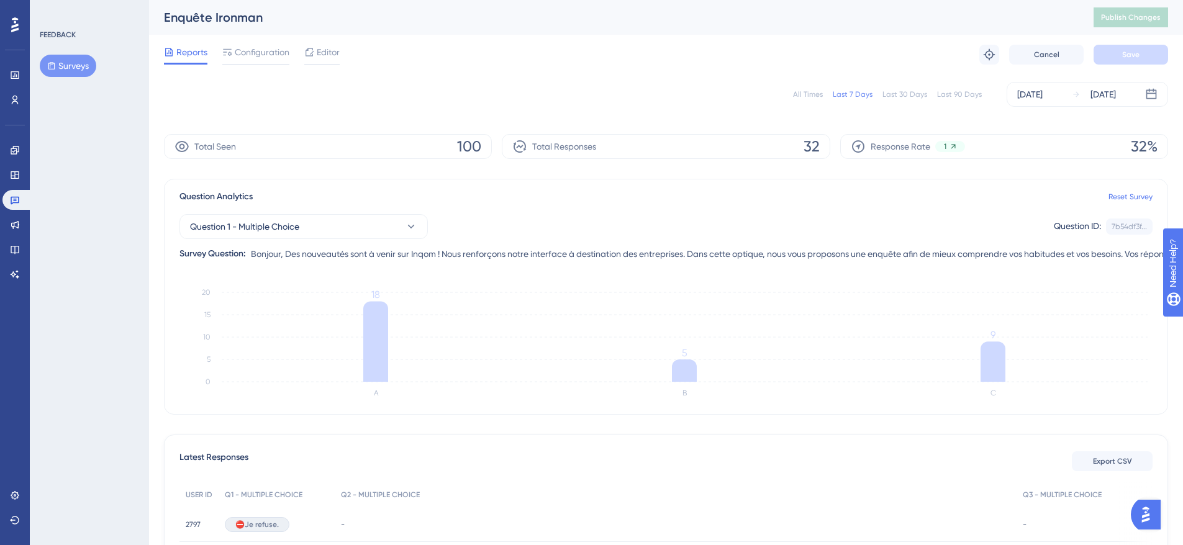
click at [812, 95] on div "All Times" at bounding box center [808, 94] width 30 height 10
click at [854, 89] on div "Last 7 Days" at bounding box center [853, 94] width 40 height 10
click at [900, 91] on div "Last 30 Days" at bounding box center [904, 94] width 45 height 10
click at [952, 96] on div "Last 90 Days" at bounding box center [959, 94] width 45 height 10
click at [812, 91] on div "All Times" at bounding box center [808, 94] width 30 height 10
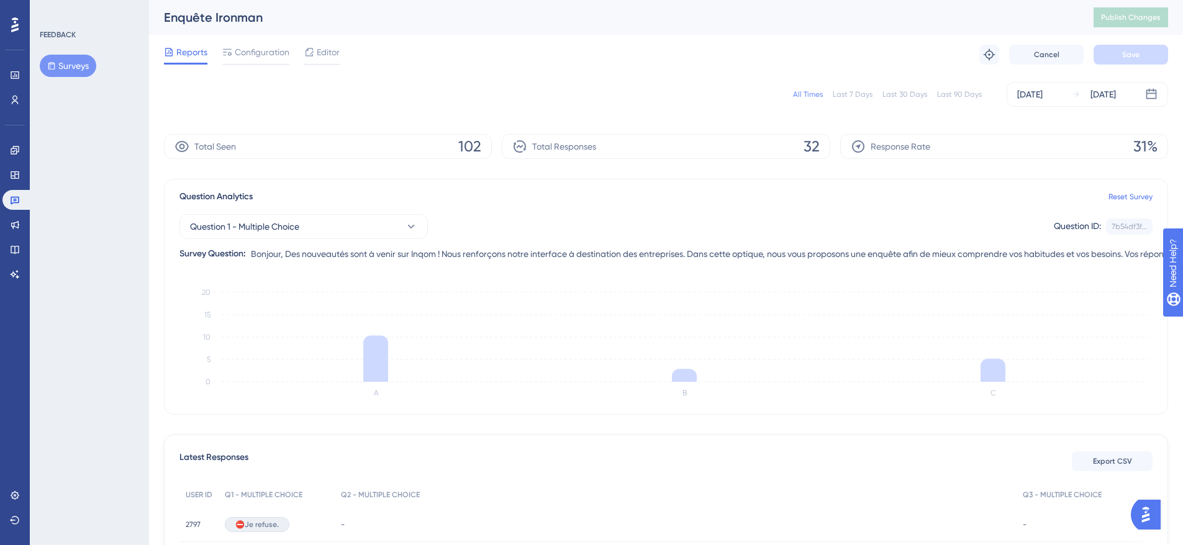
click at [866, 94] on div "Last 7 Days" at bounding box center [853, 94] width 40 height 10
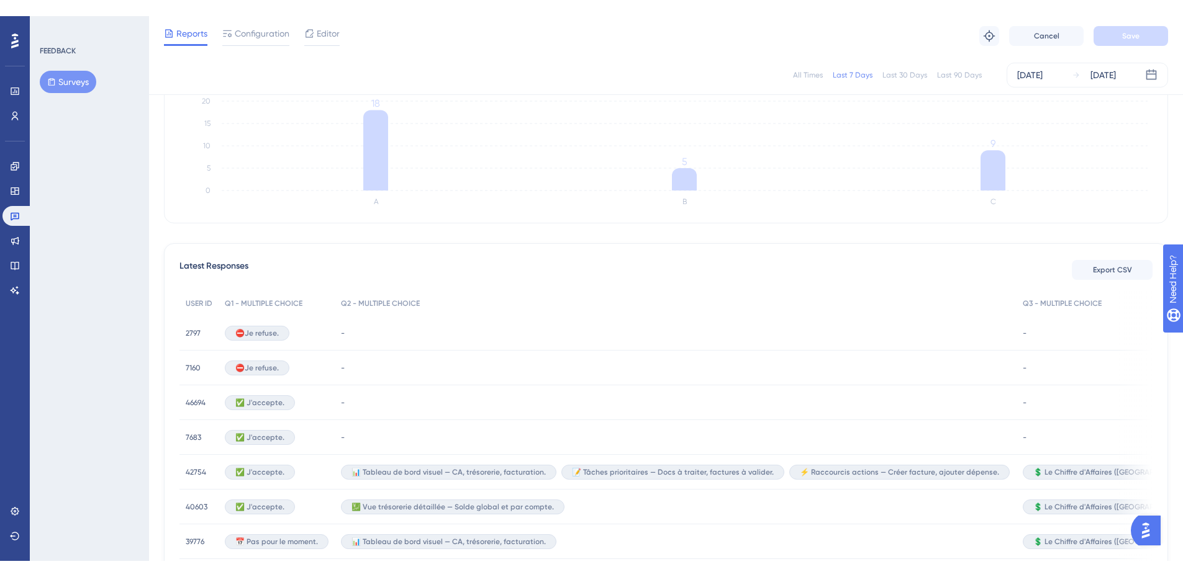
scroll to position [206, 0]
